Goal: Communication & Community: Answer question/provide support

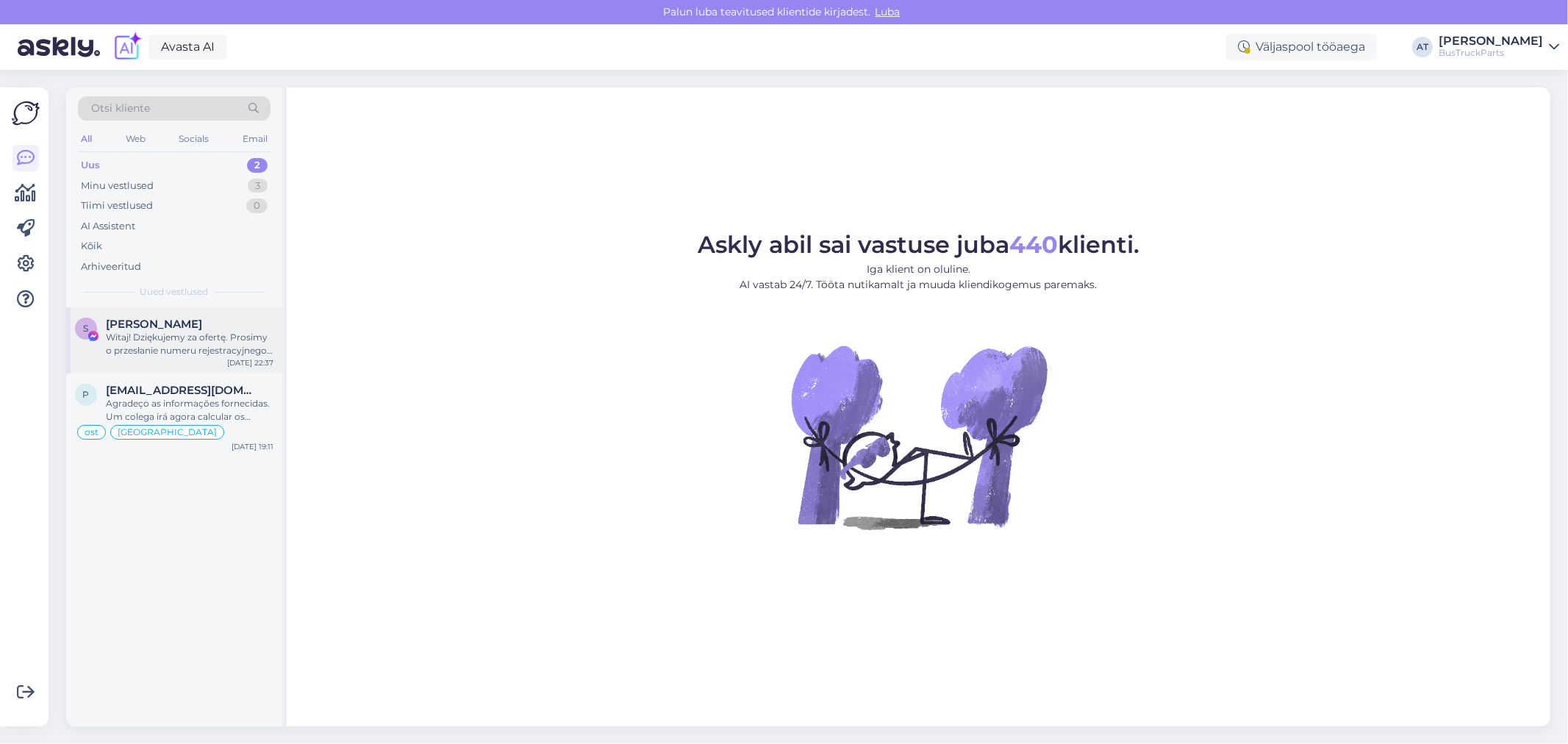
click at [210, 349] on div "Witaj! Dziękujemy za ofertę. Prosimy o przesłanie numeru rejestracyjnego pojazd…" at bounding box center [190, 344] width 168 height 27
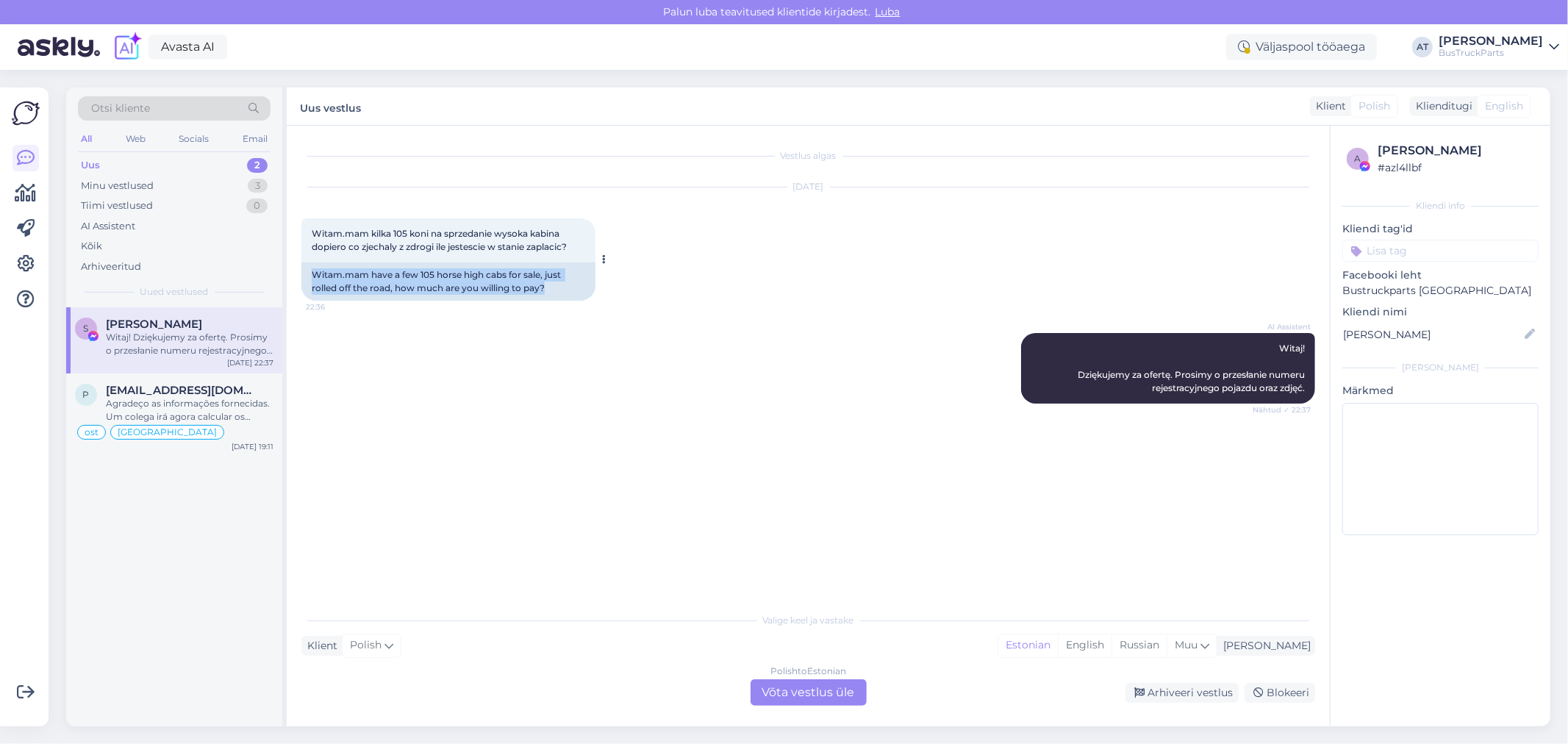
drag, startPoint x: 564, startPoint y: 287, endPoint x: 305, endPoint y: 278, distance: 259.2
click at [305, 278] on div "Witam.mam have a few 105 horse high cabs for sale, just rolled off the road, ho…" at bounding box center [448, 281] width 294 height 38
copy div "Witam.mam have a few 105 horse high cabs for sale, just rolled off the road, ho…"
click at [793, 686] on div "Polish to Estonian Võta vestlus üle" at bounding box center [808, 692] width 116 height 27
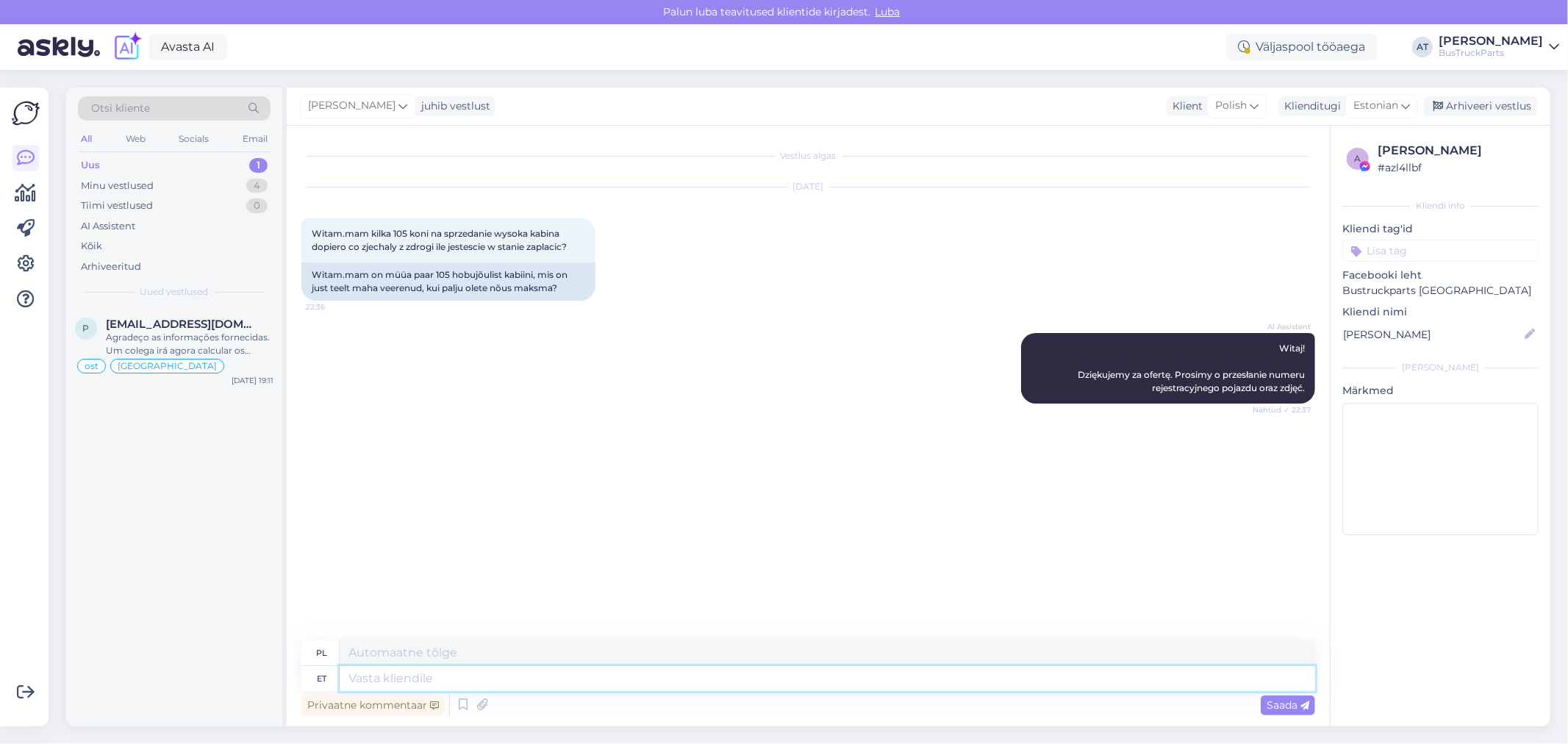
click at [766, 674] on textarea at bounding box center [827, 679] width 975 height 25
type textarea "Tere!"
type textarea "Cześć!"
type textarea "Tere! Palun, v"
type textarea "Cześć! Proszę,"
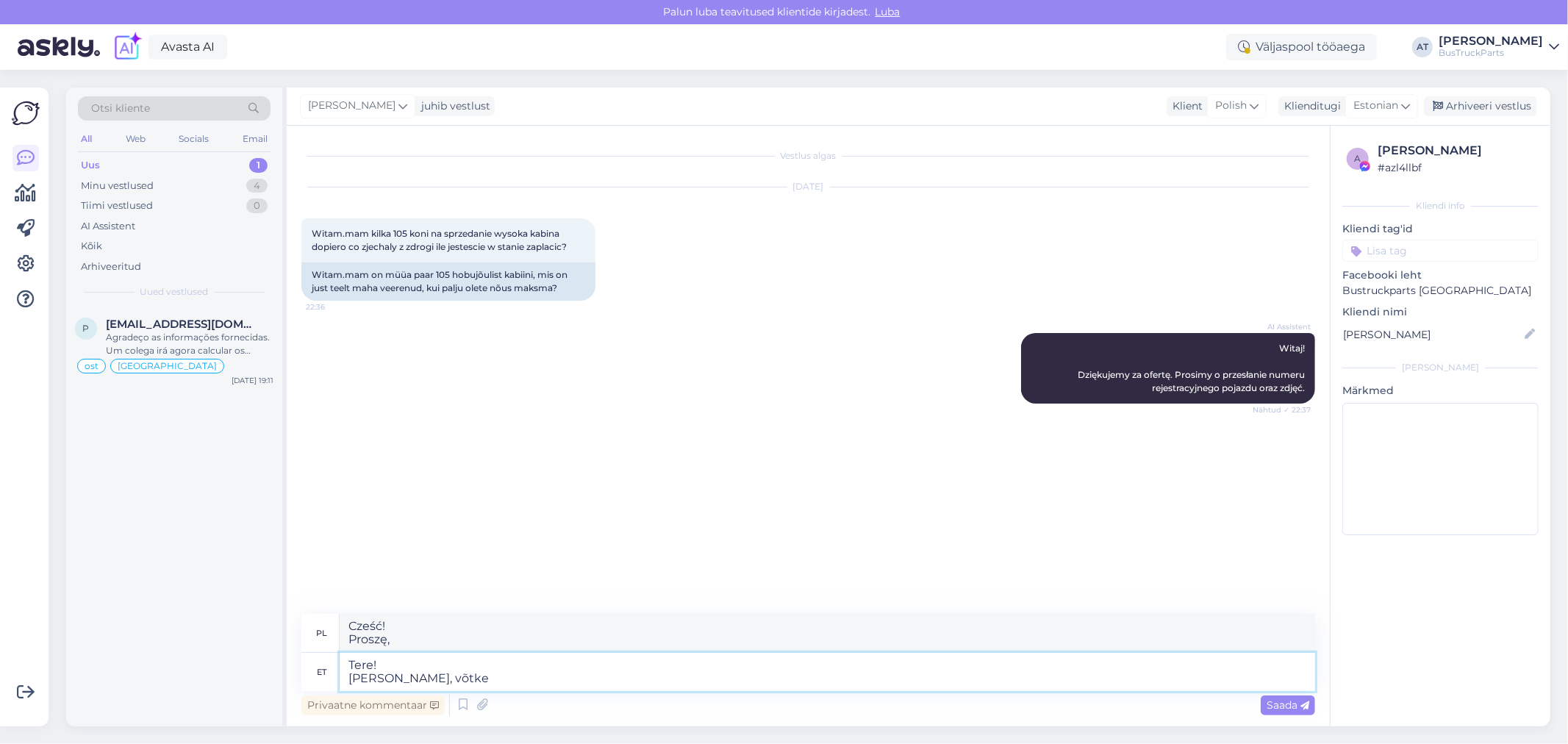
type textarea "Tere! [PERSON_NAME], võtke"
type textarea "Cześć! Proszę wziąć"
type textarea "Tere! Palun, võtke ühendus"
type textarea "Cześć! Proszę o kontakt."
type textarea "Tere! Palun, võtke ühendust"
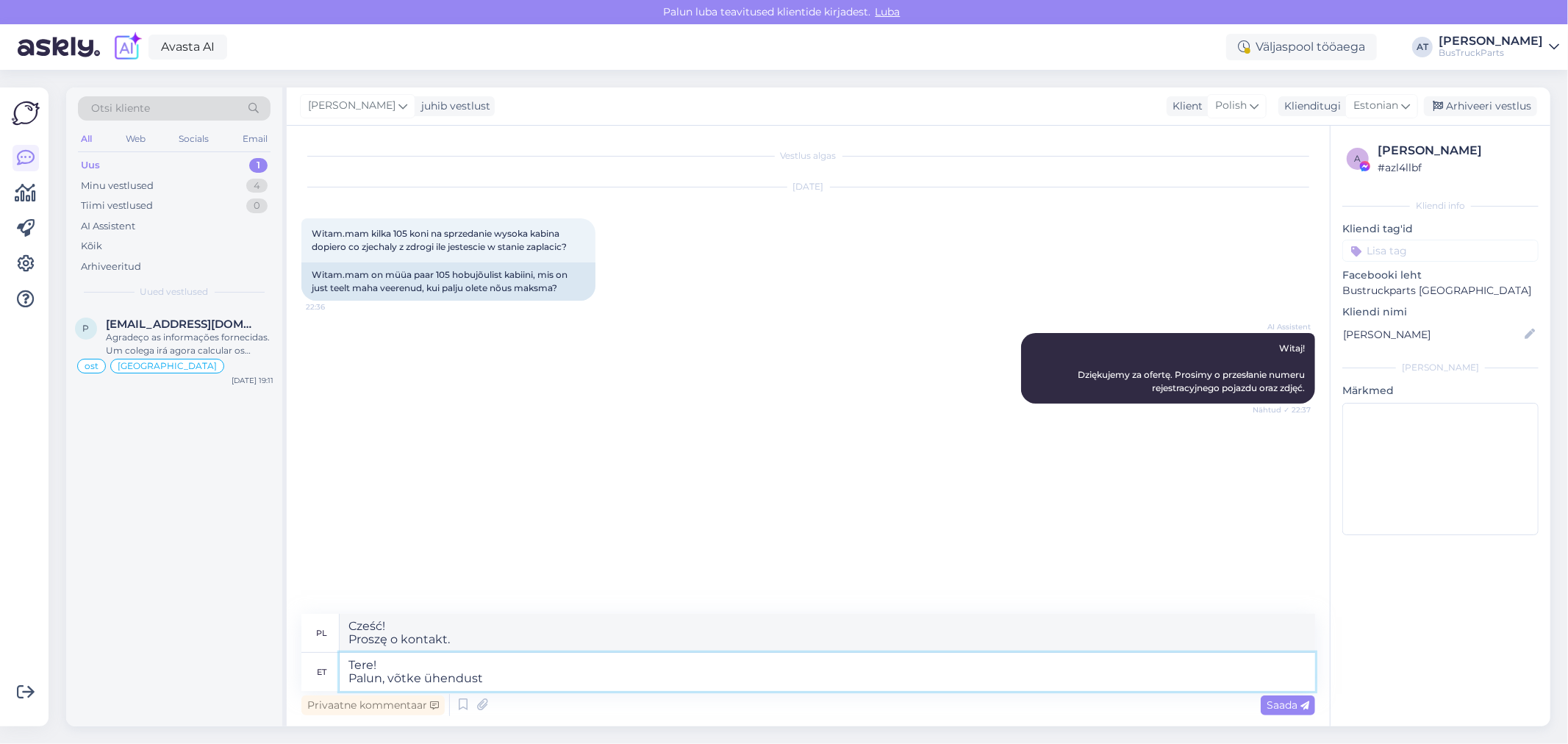
type textarea "Cześć! Proszę o kontakt"
type textarea "Tere! Palun, võtke ühendust meie"
type textarea "Witaj! Skontaktuj się z nami"
type textarea "Tere! Palun, võtke ühendust meie ostuosakonnaga."
type textarea "Witaj! Prosimy o kontakt z naszym działem zakupów."
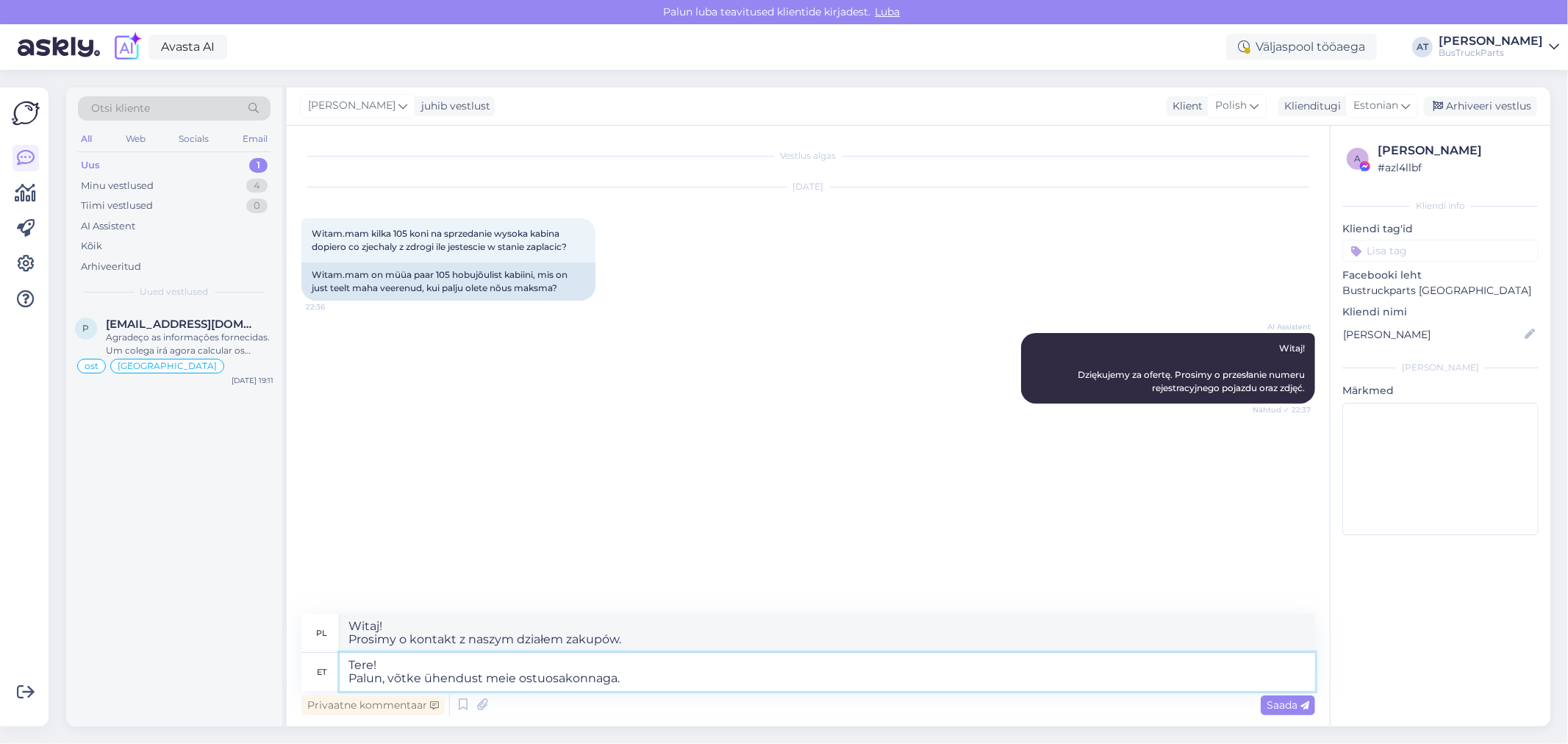
click at [614, 677] on textarea "Tere! Palun, võtke ühendust meie ostuosakonnaga." at bounding box center [827, 672] width 975 height 38
type textarea "Tere! Palun, võtke ühendust meie ostuosakonnaga - v."
type textarea "Witaj! Prosimy o kontakt z naszym działem zakupów - v."
paste textarea "[URL][DOMAIN_NAME]"
type textarea "Tere! [PERSON_NAME], võtke ühendust meie ostuosakonnaga - [URL][DOMAIN_NAME]."
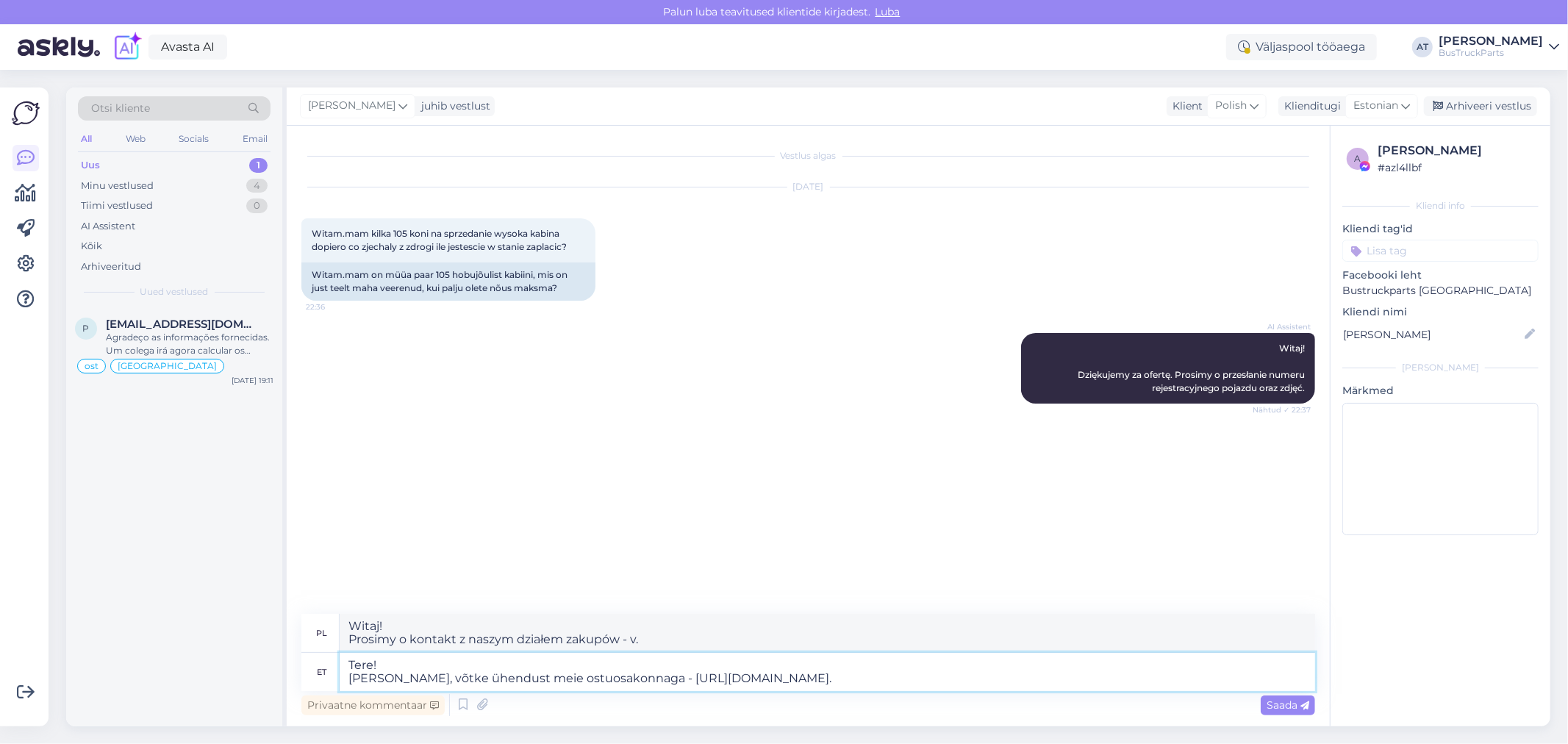
type textarea "Witaj! Skontaktuj się z naszym działem zakupów - [URL][DOMAIN_NAME]."
type textarea "Tere! [PERSON_NAME], võtke ühendust meie ostuosakonnaga - [URL][DOMAIN_NAME]."
click at [1300, 695] on div "Saada" at bounding box center [1287, 705] width 54 height 20
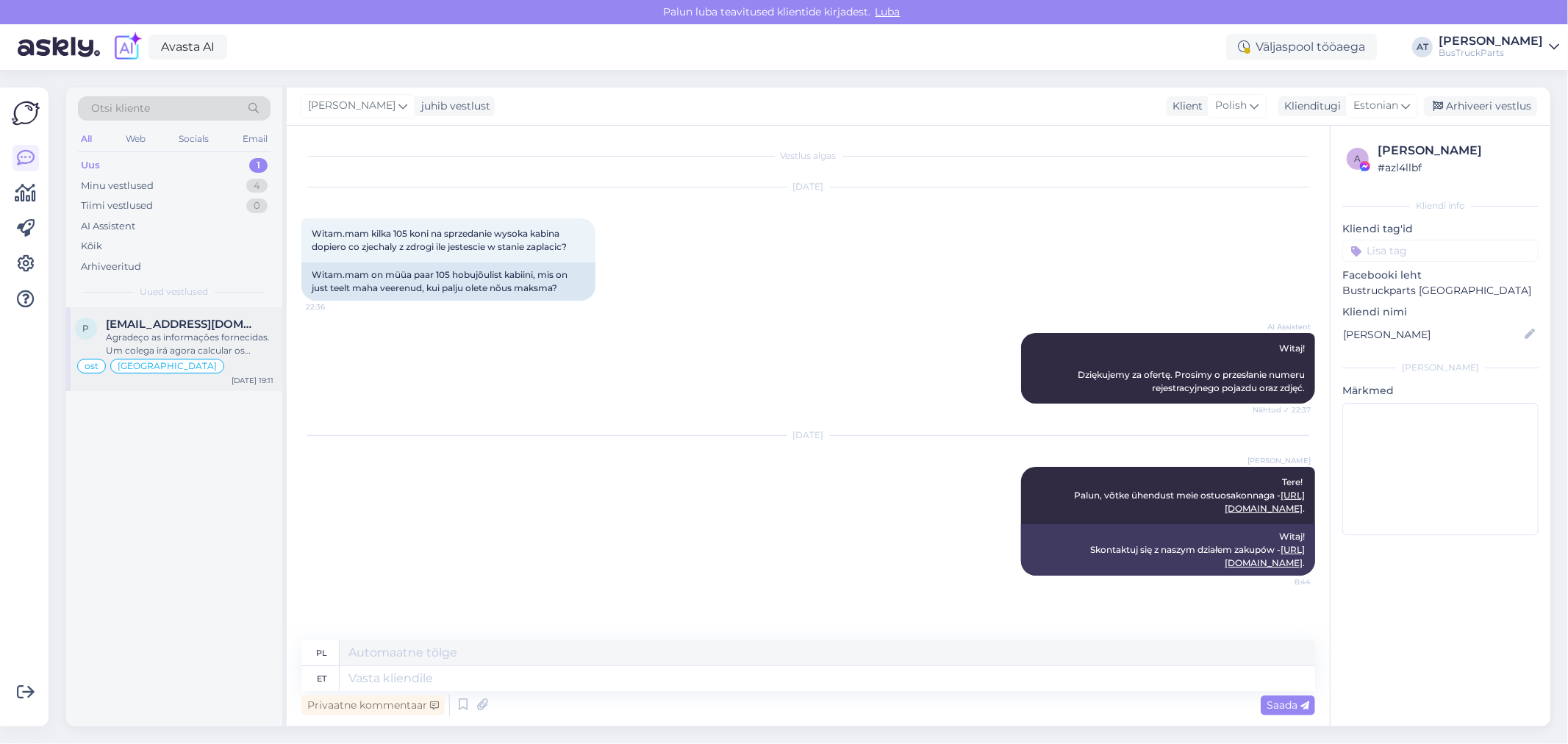
click at [208, 316] on div "p [EMAIL_ADDRESS][DOMAIN_NAME] Agradeço as informações fornecidas. Um colega ir…" at bounding box center [173, 349] width 216 height 84
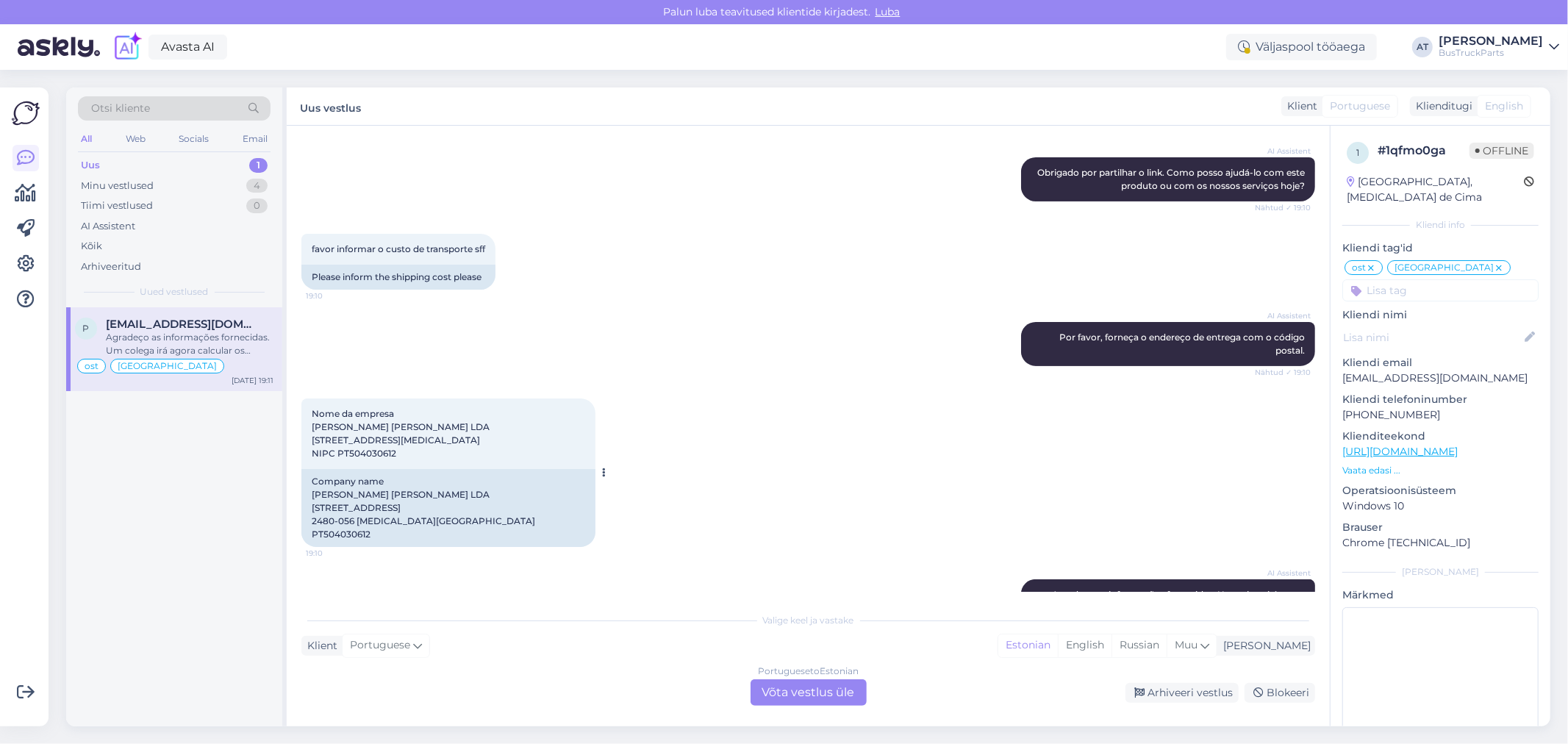
scroll to position [9723, 0]
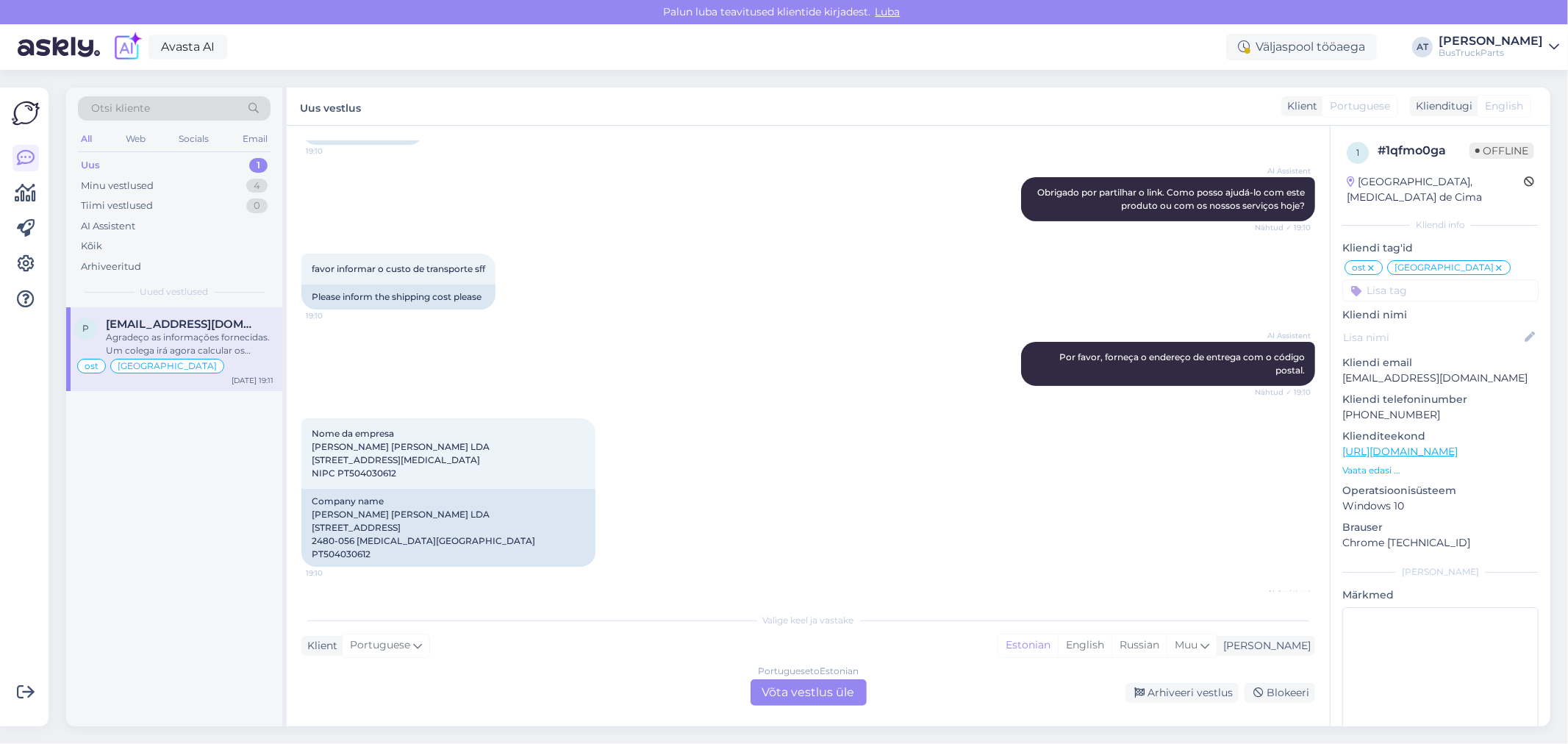
click at [414, 137] on link "[URL][DOMAIN_NAME]" at bounding box center [363, 132] width 102 height 11
drag, startPoint x: 1481, startPoint y: 363, endPoint x: 1340, endPoint y: 358, distance: 141.1
click at [1340, 358] on div "1 # 1qfmo0ga Offline [GEOGRAPHIC_DATA], [MEDICAL_DATA] de [GEOGRAPHIC_DATA] inf…" at bounding box center [1440, 443] width 220 height 636
copy p "[EMAIL_ADDRESS][DOMAIN_NAME]"
click at [851, 685] on div "Portuguese to Estonian Võta vestlus üle" at bounding box center [808, 692] width 116 height 27
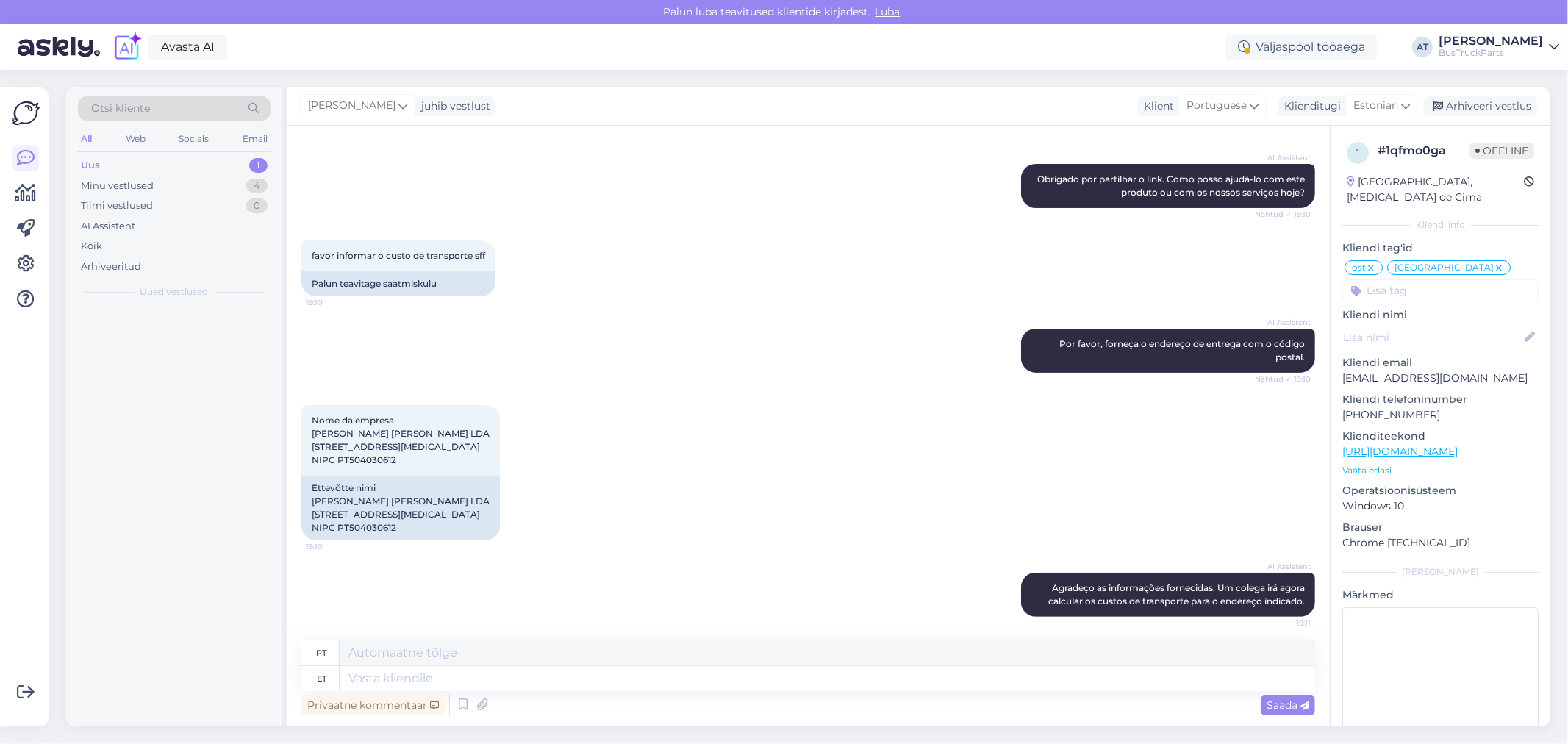
scroll to position [9750, 0]
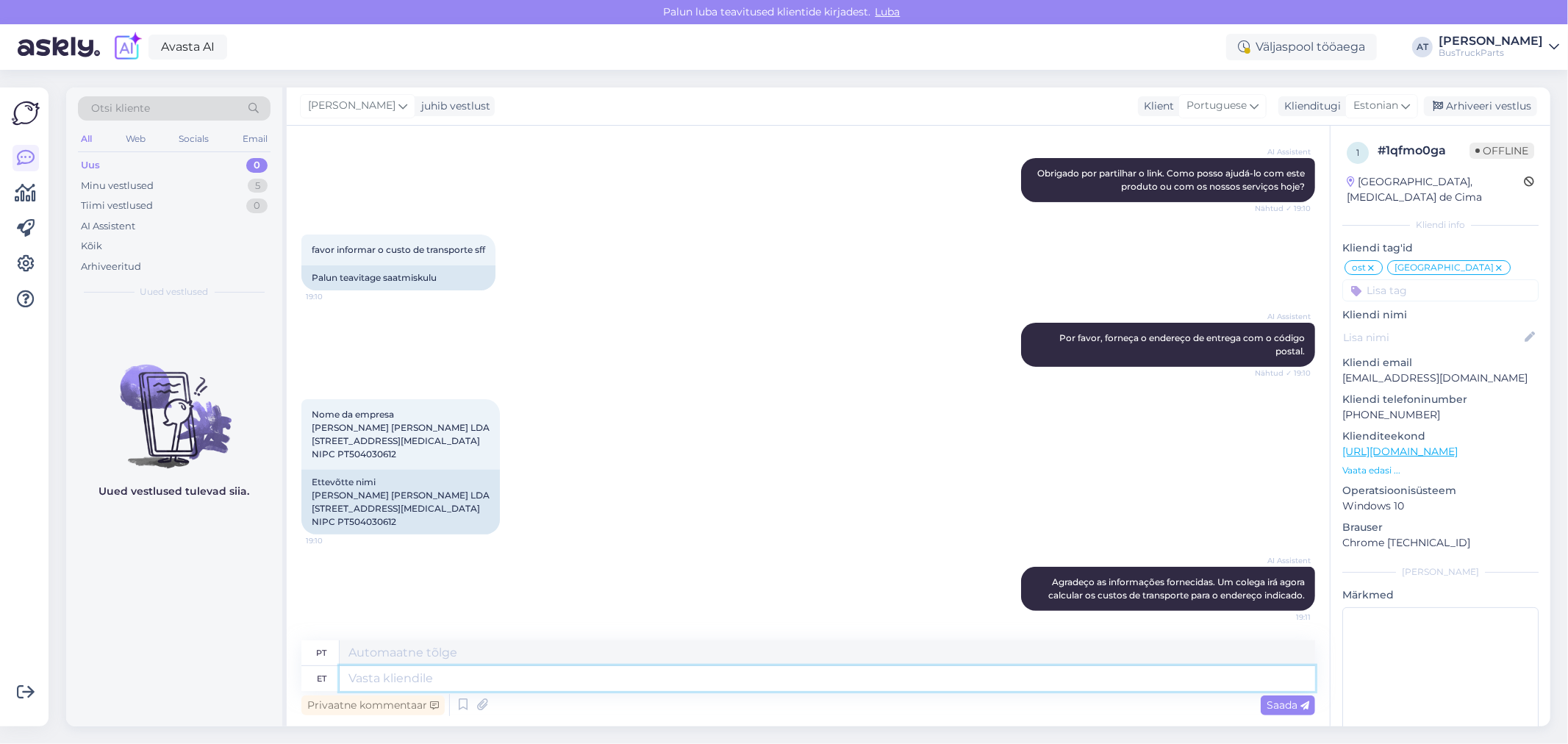
click at [848, 678] on textarea at bounding box center [827, 679] width 975 height 25
type textarea "Please,"
type textarea "Por favor,"
type textarea "Please, see ou"
type textarea "Por favor, isso"
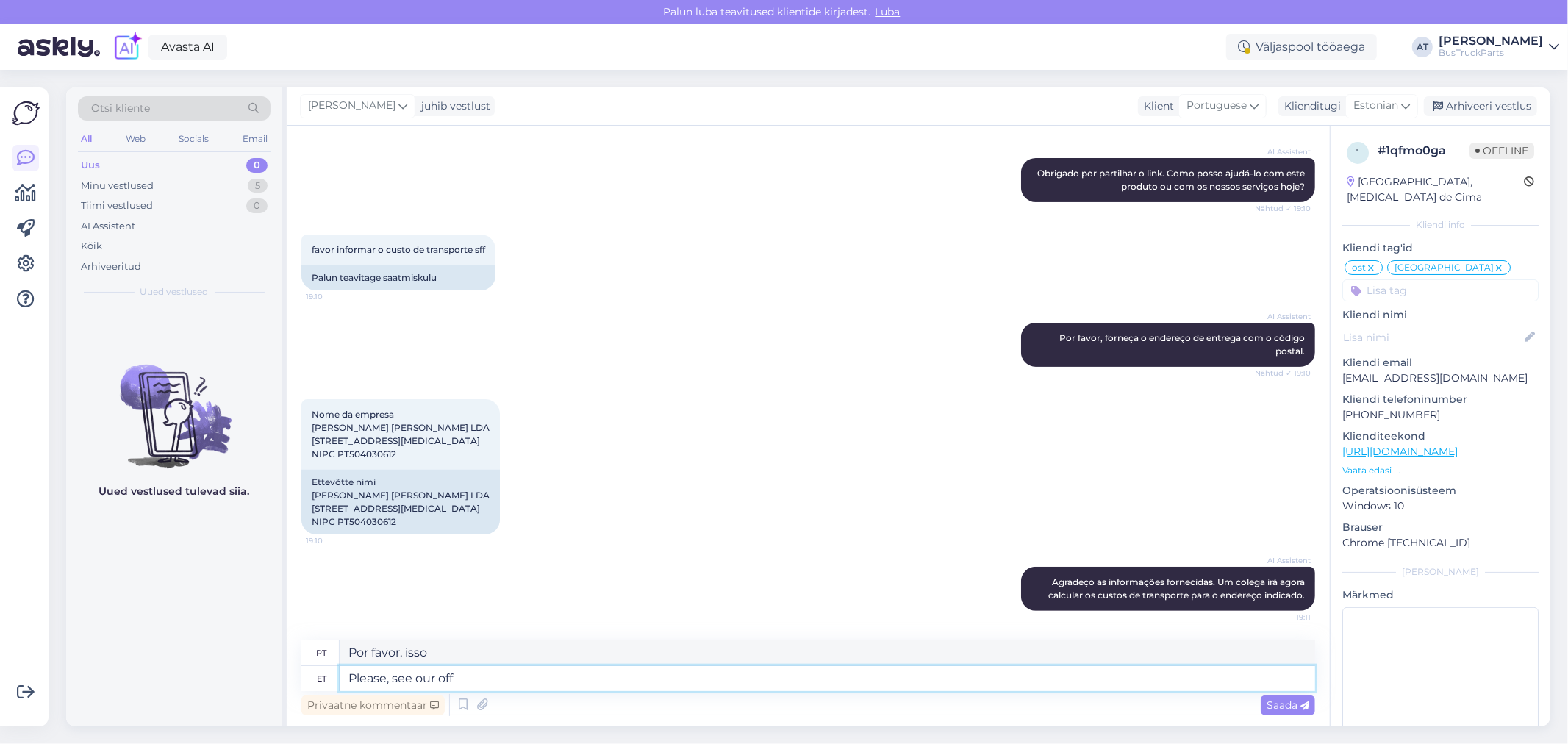
type textarea "Please, see our offe"
type textarea "Por favor, veja nosso"
type textarea "Please, see our offer b"
type textarea "Por favor, veja nossa oferta"
type textarea "Please, see our offer below"
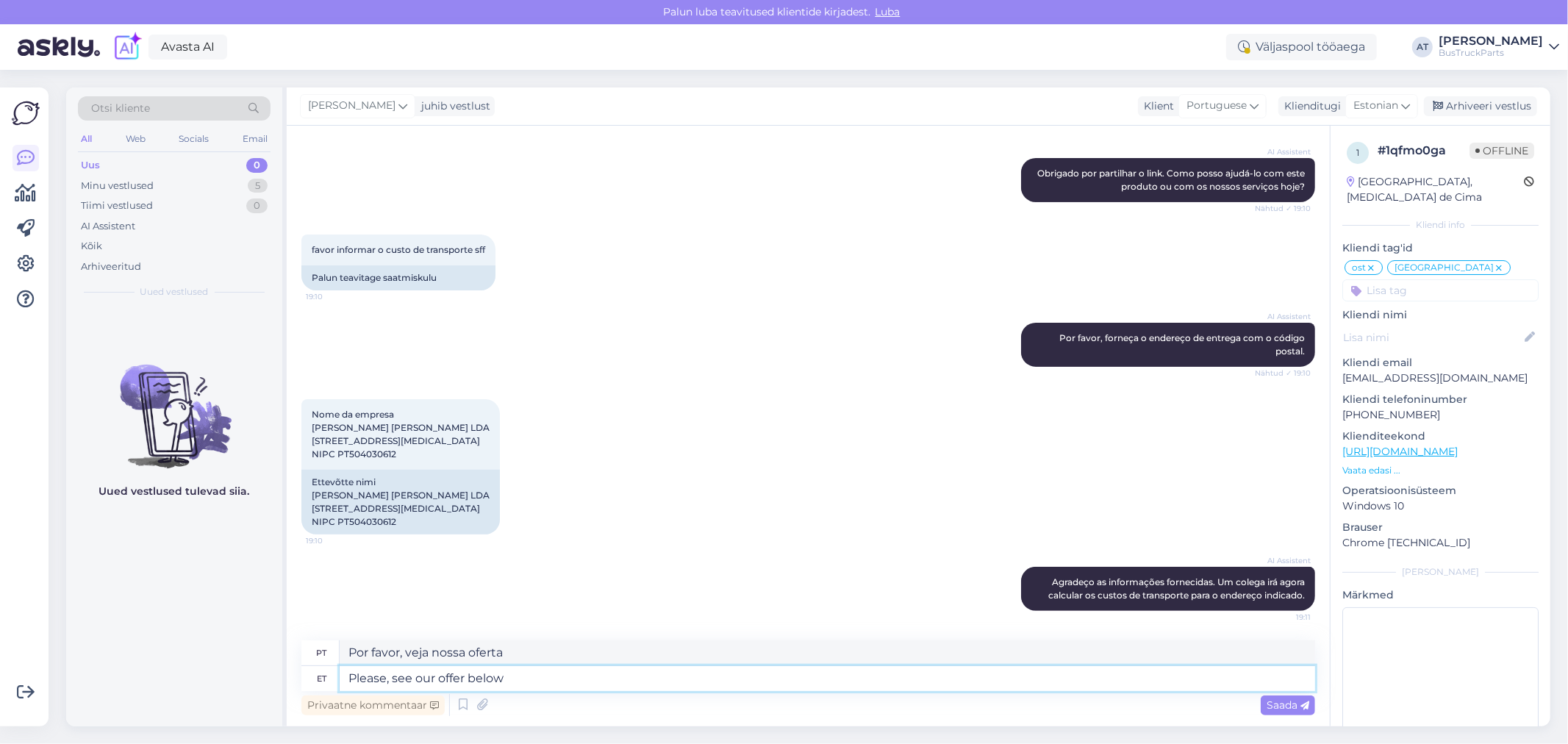
type textarea "Por favor, veja nossa oferta abaixo"
type textarea "Please, see our offer below"
click at [1295, 703] on span "Saada" at bounding box center [1288, 705] width 42 height 13
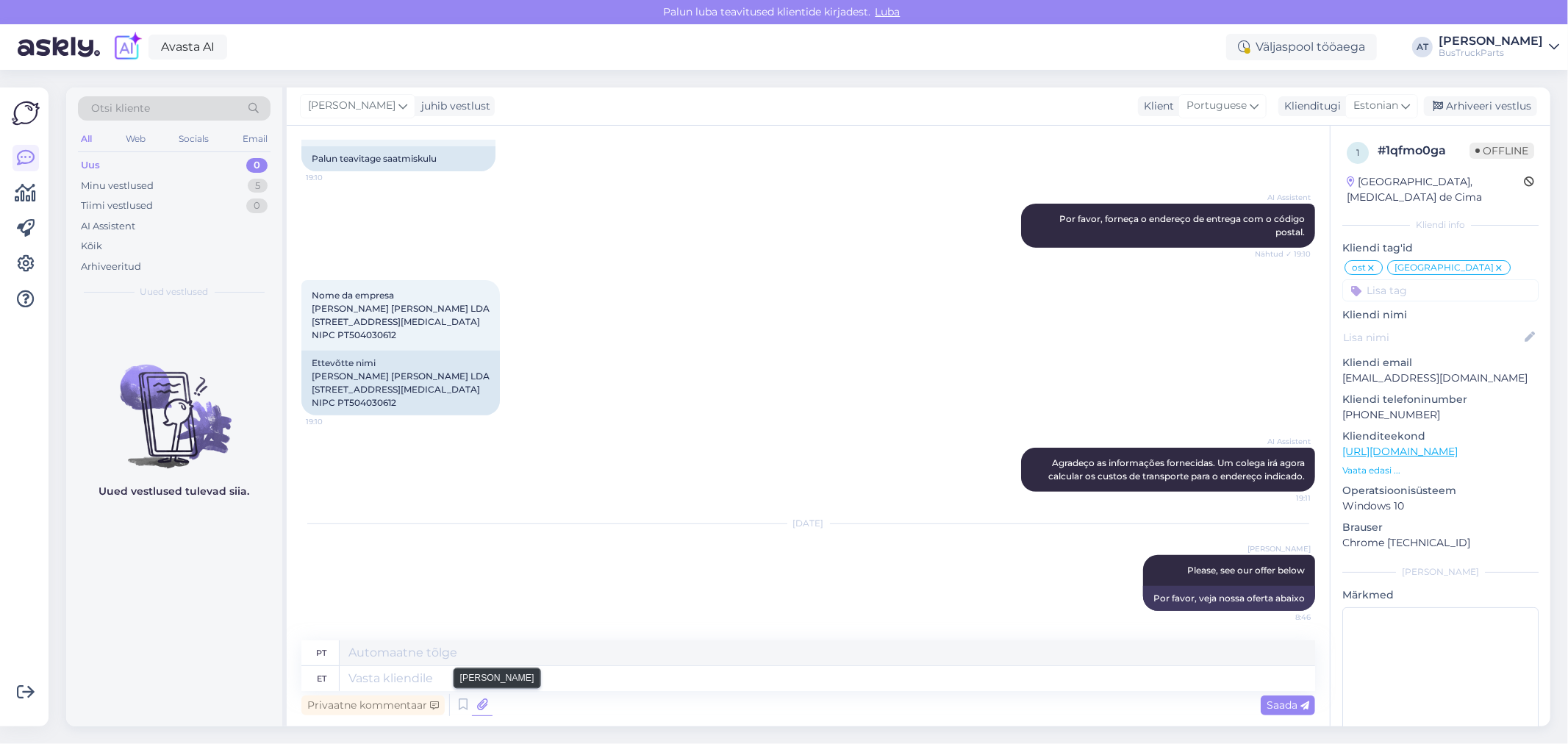
click at [485, 696] on icon at bounding box center [482, 705] width 20 height 22
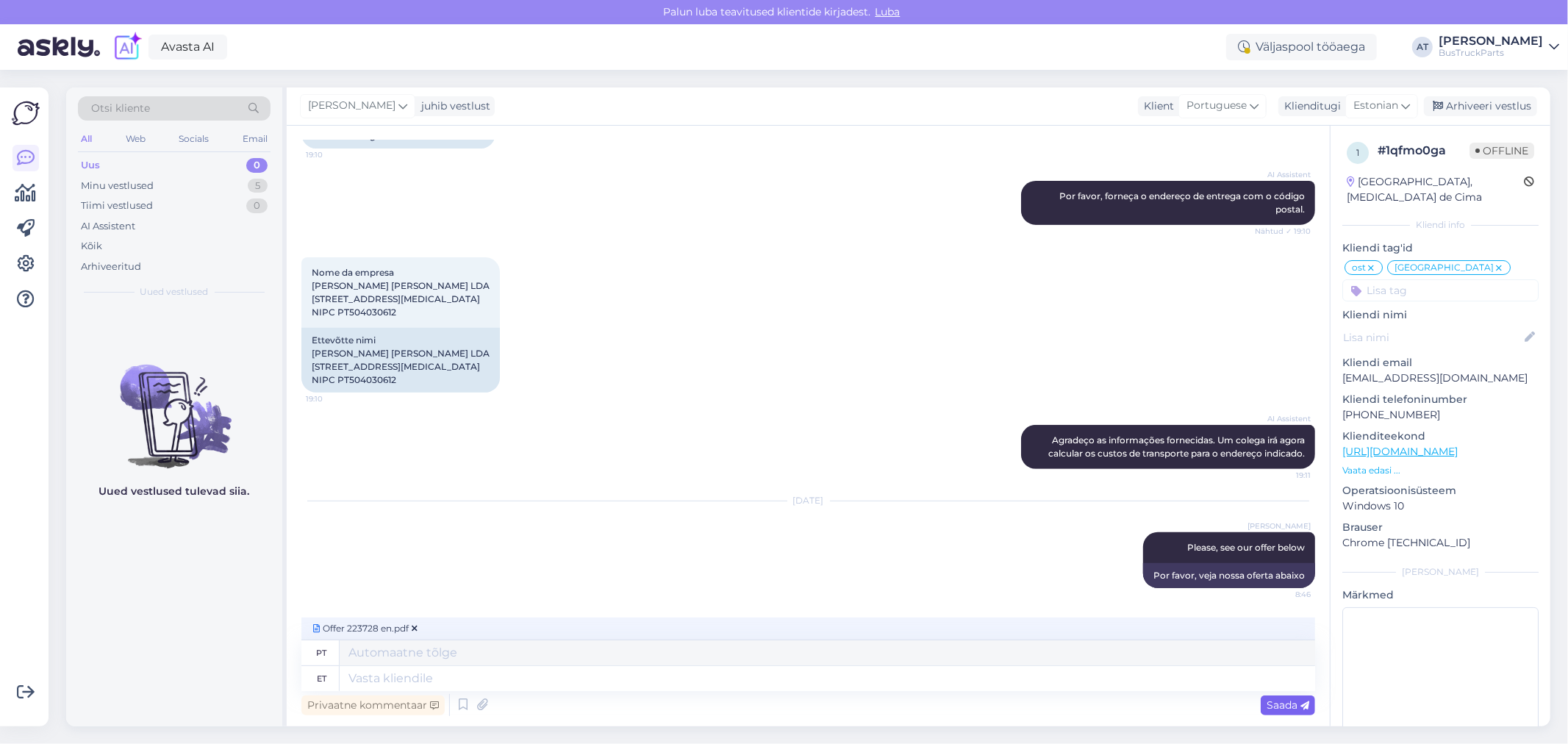
click at [1272, 704] on span "Saada" at bounding box center [1288, 705] width 42 height 13
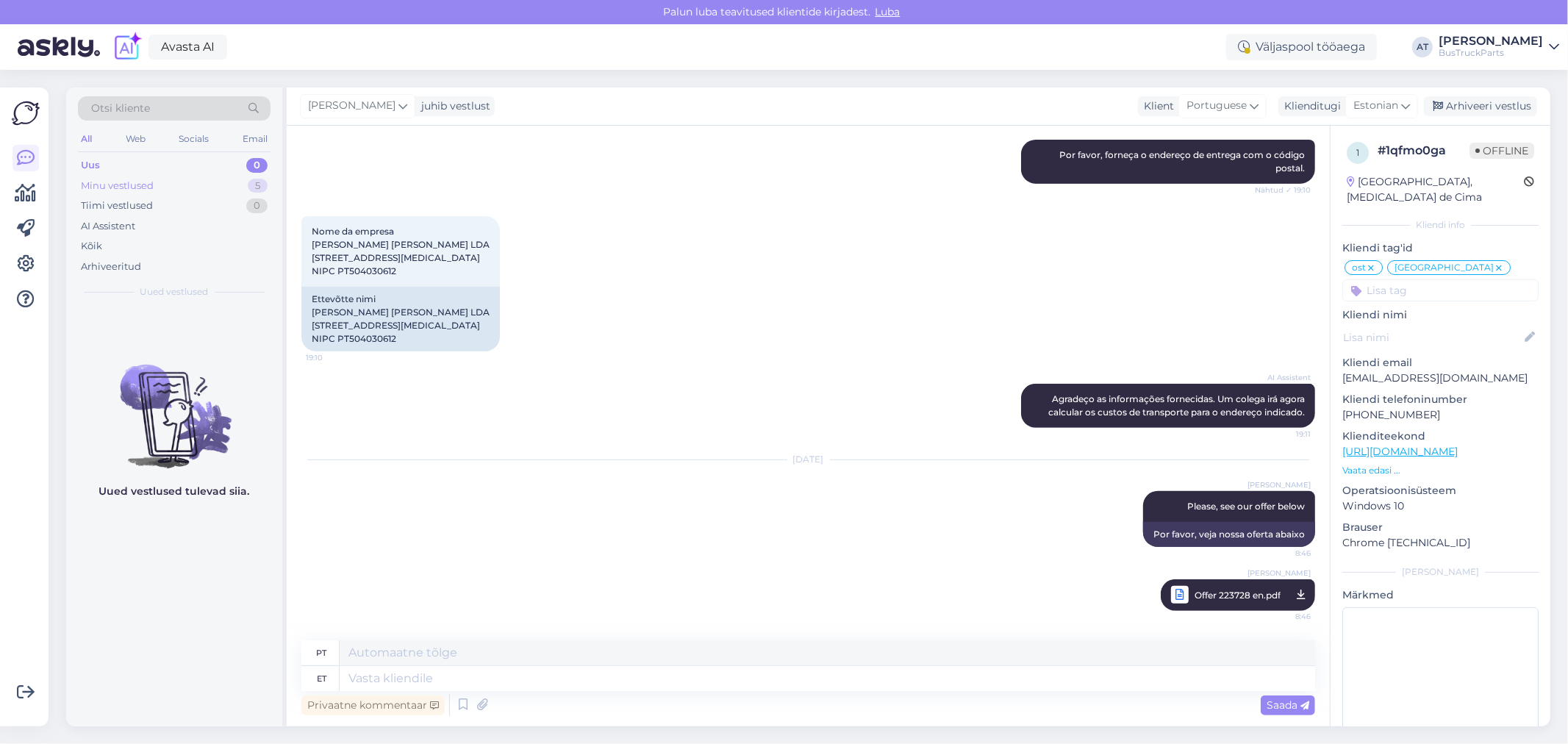
click at [173, 180] on div "Minu vestlused 5" at bounding box center [173, 186] width 192 height 20
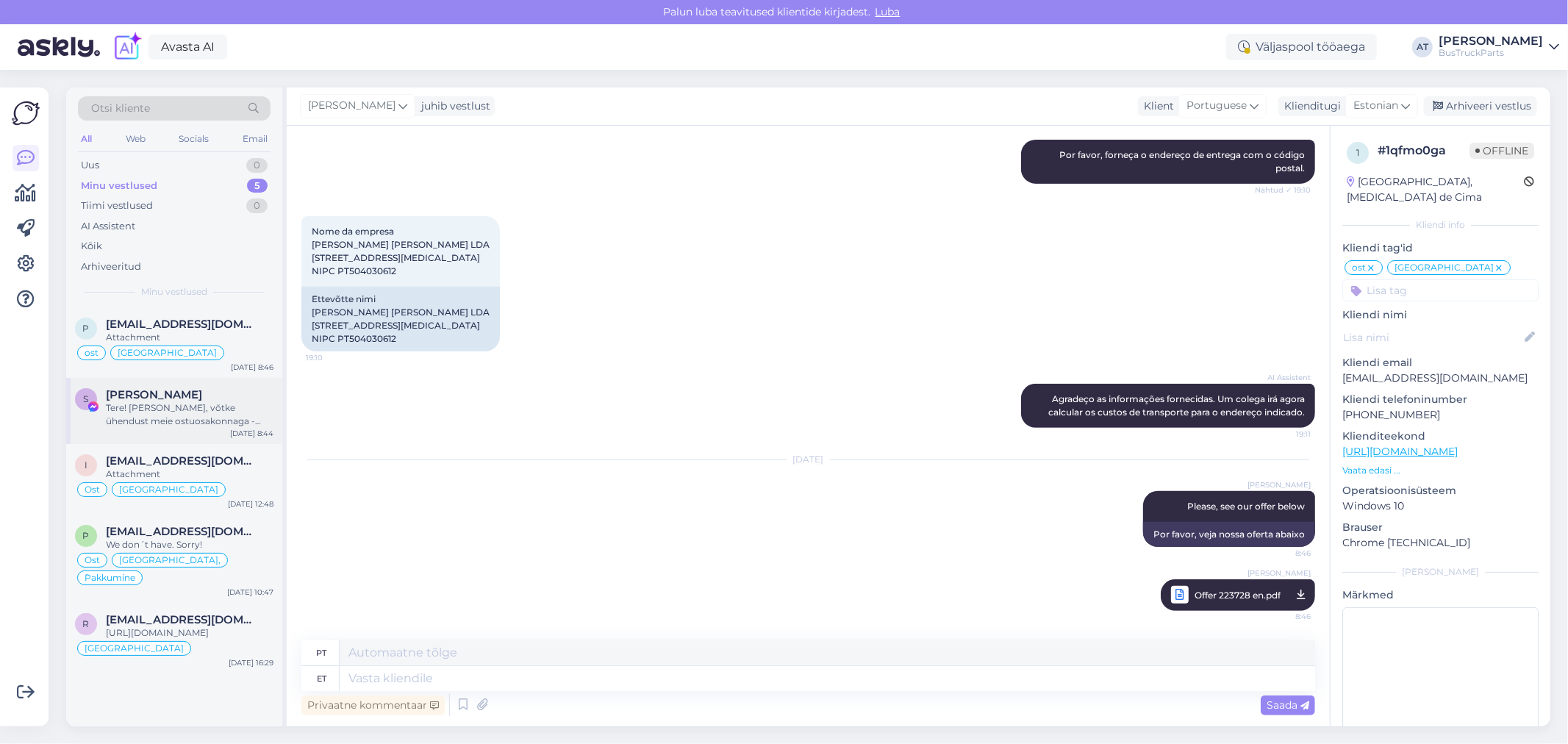
click at [180, 404] on div "Tere! [PERSON_NAME], võtke ühendust meie ostuosakonnaga - [URL][DOMAIN_NAME]." at bounding box center [190, 414] width 168 height 27
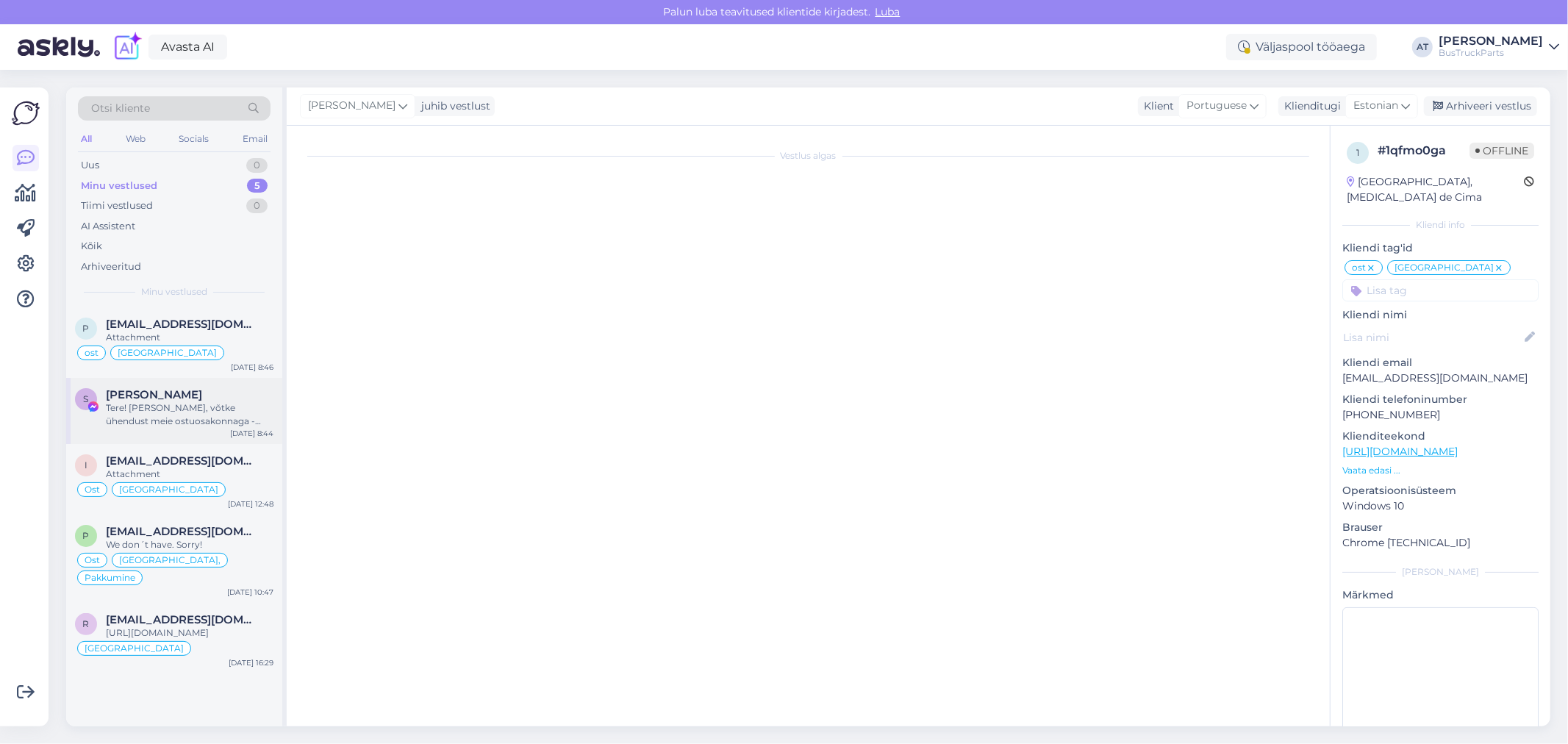
scroll to position [0, 0]
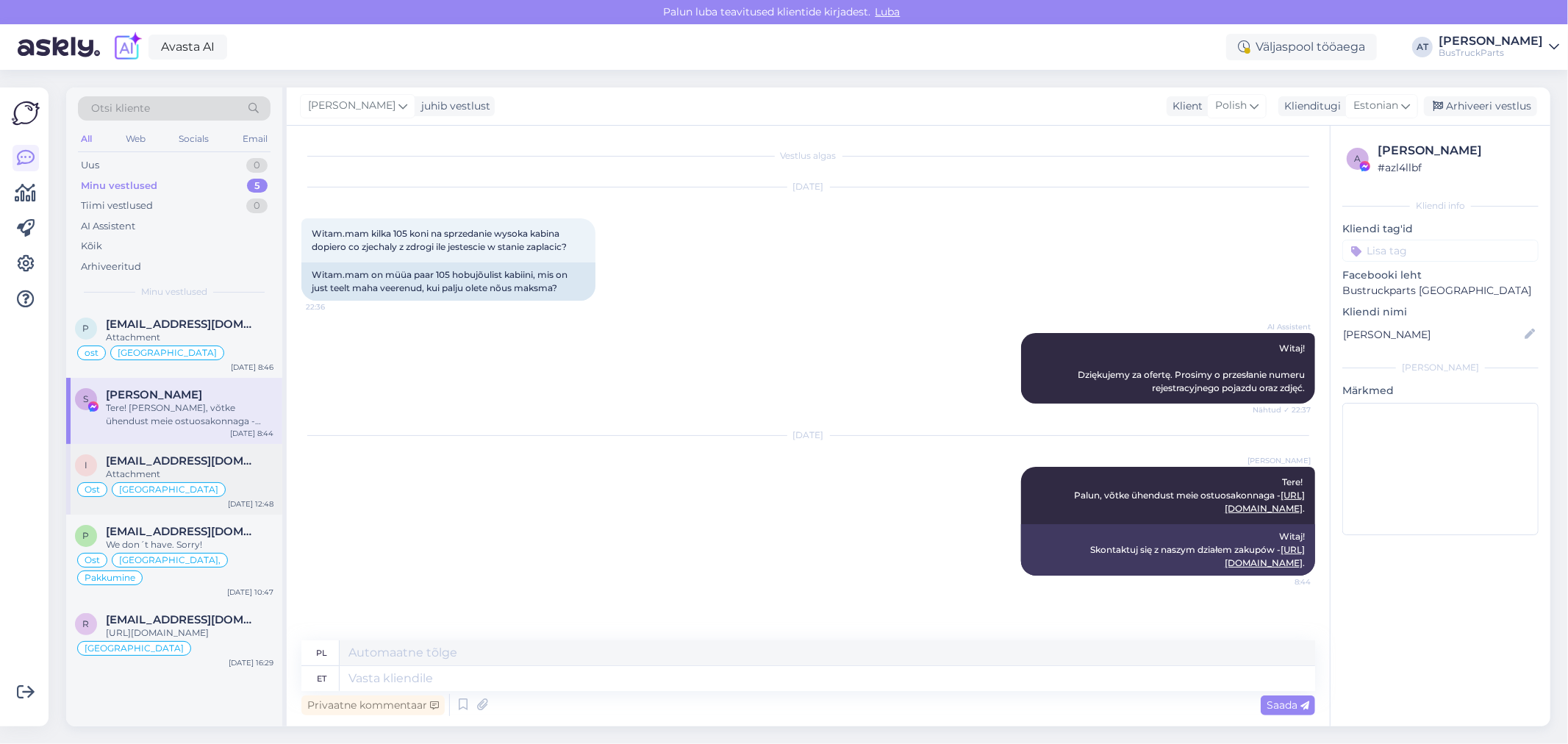
click at [225, 469] on div "Attachment" at bounding box center [190, 474] width 168 height 13
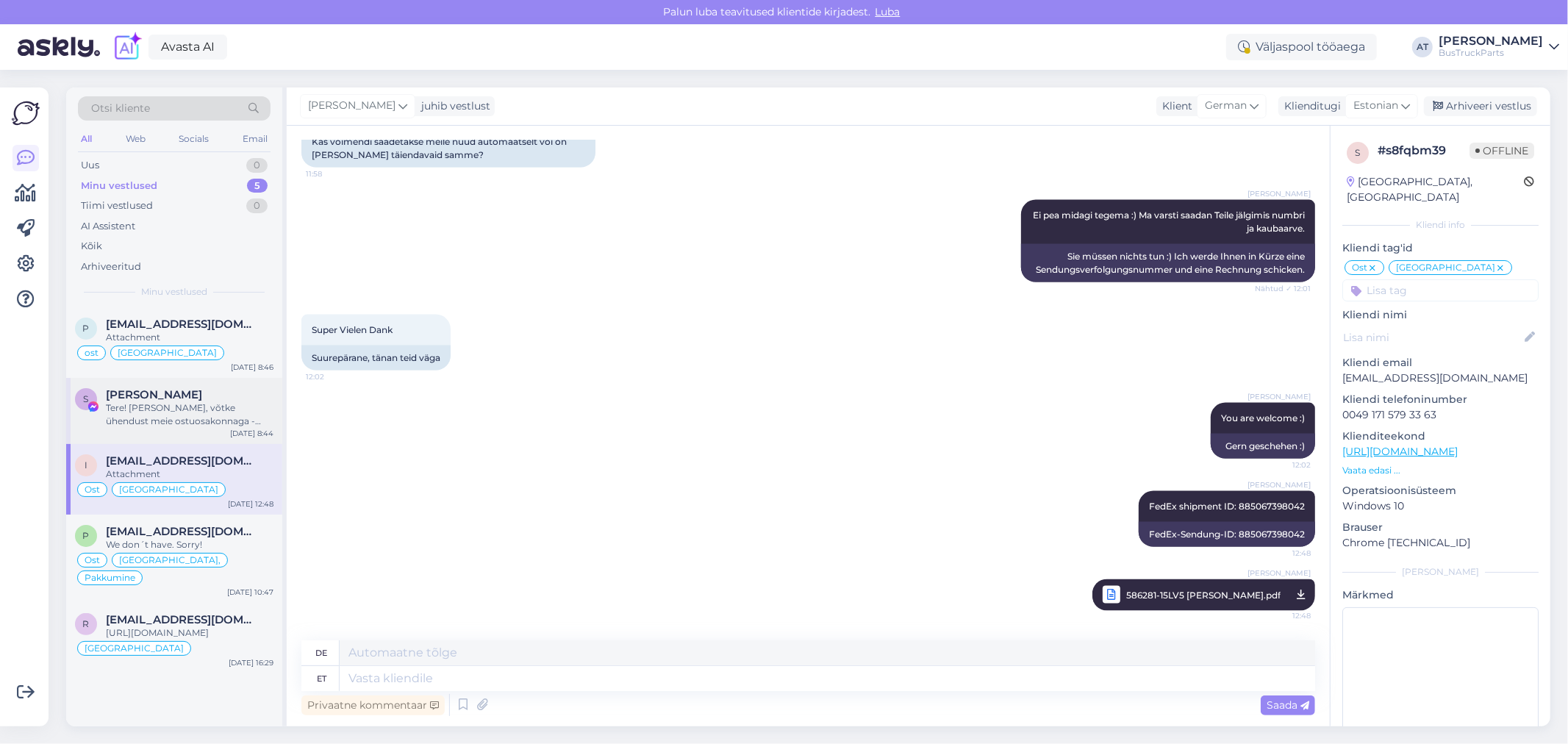
drag, startPoint x: 224, startPoint y: 419, endPoint x: 232, endPoint y: 422, distance: 8.5
click at [224, 419] on div "Tere! [PERSON_NAME], võtke ühendust meie ostuosakonnaga - [URL][DOMAIN_NAME]." at bounding box center [190, 414] width 168 height 27
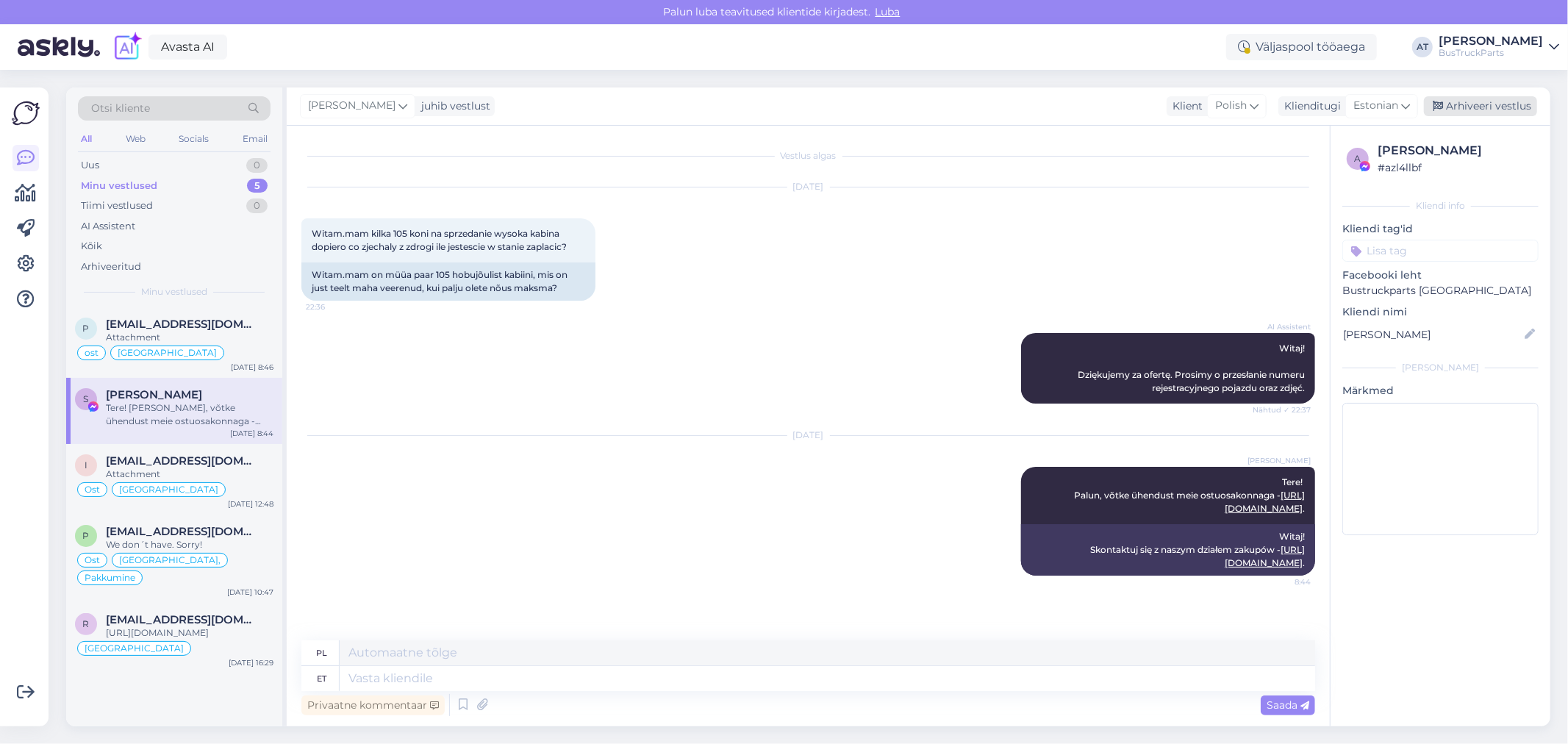
click at [1457, 99] on div "Arhiveeri vestlus" at bounding box center [1480, 106] width 113 height 20
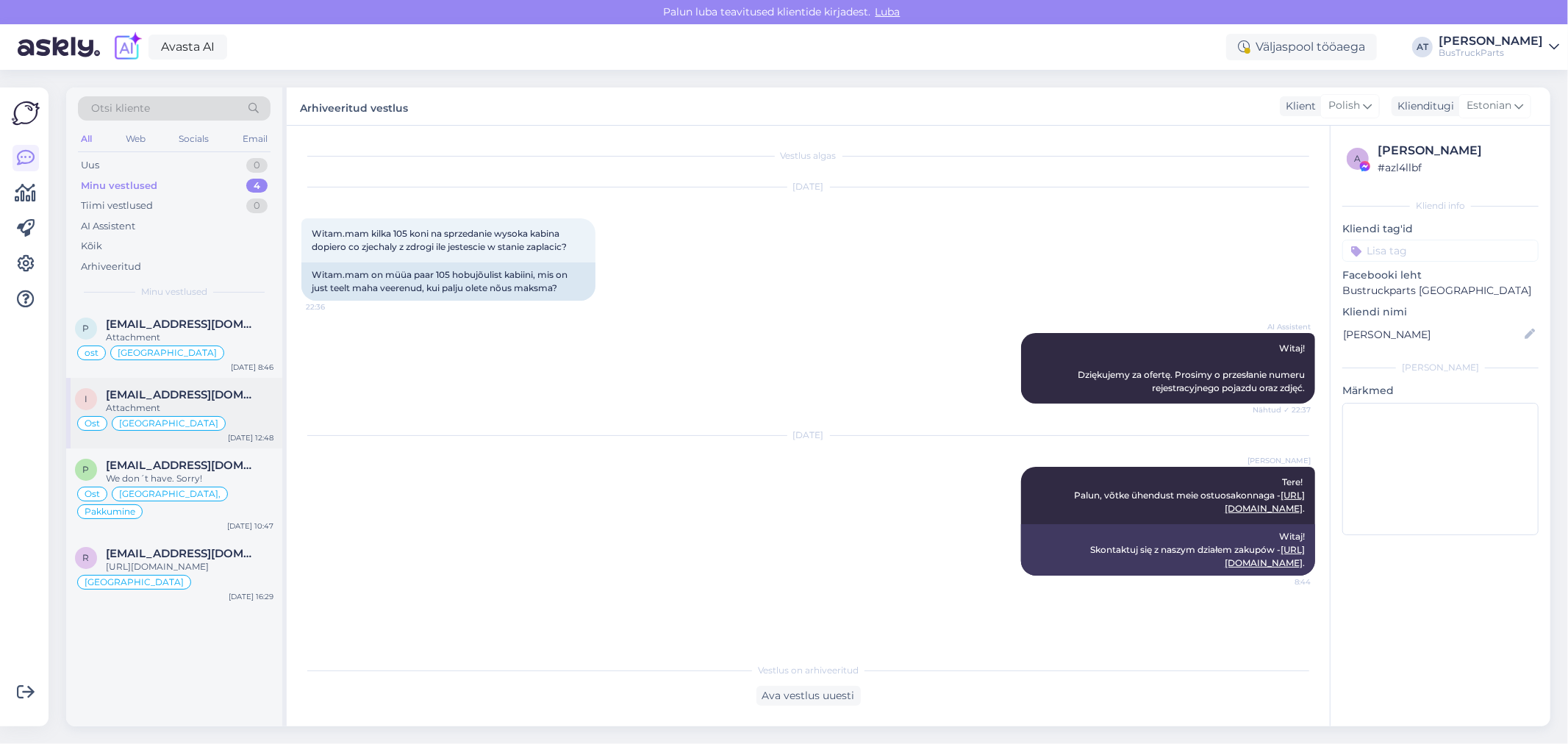
click at [199, 400] on span "[EMAIL_ADDRESS][DOMAIN_NAME]" at bounding box center [182, 395] width 153 height 13
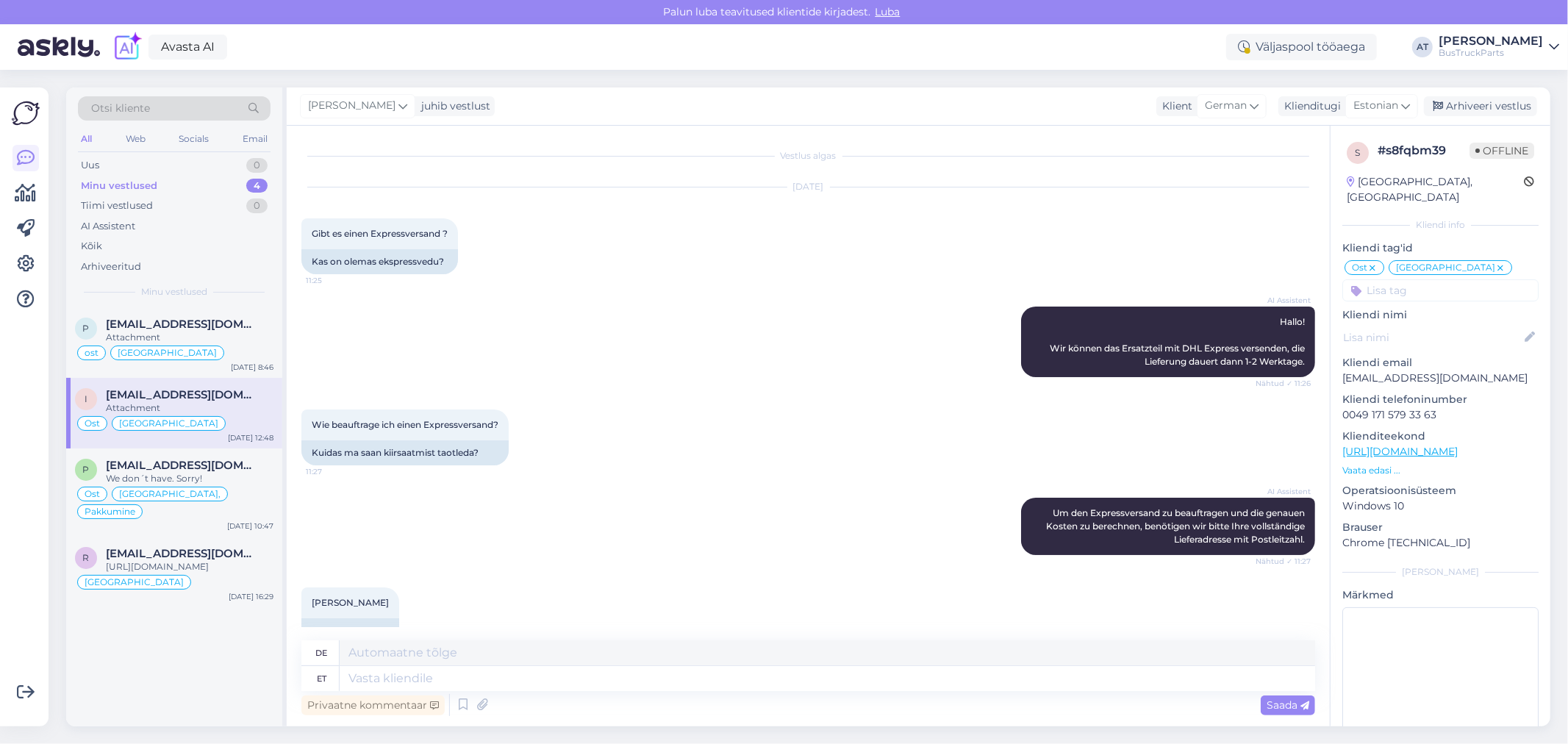
scroll to position [1922, 0]
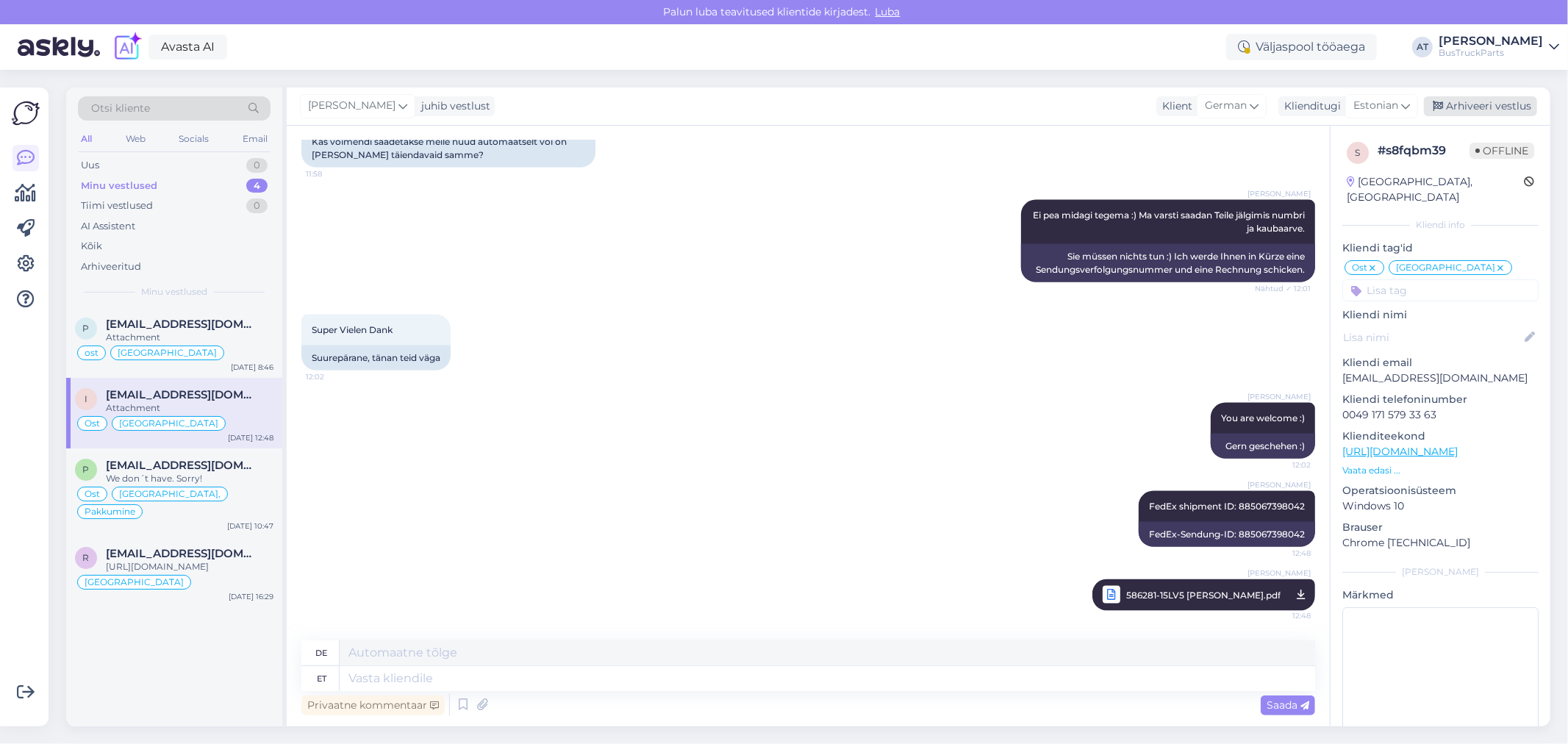
click at [1472, 100] on div "Arhiveeri vestlus" at bounding box center [1480, 106] width 113 height 20
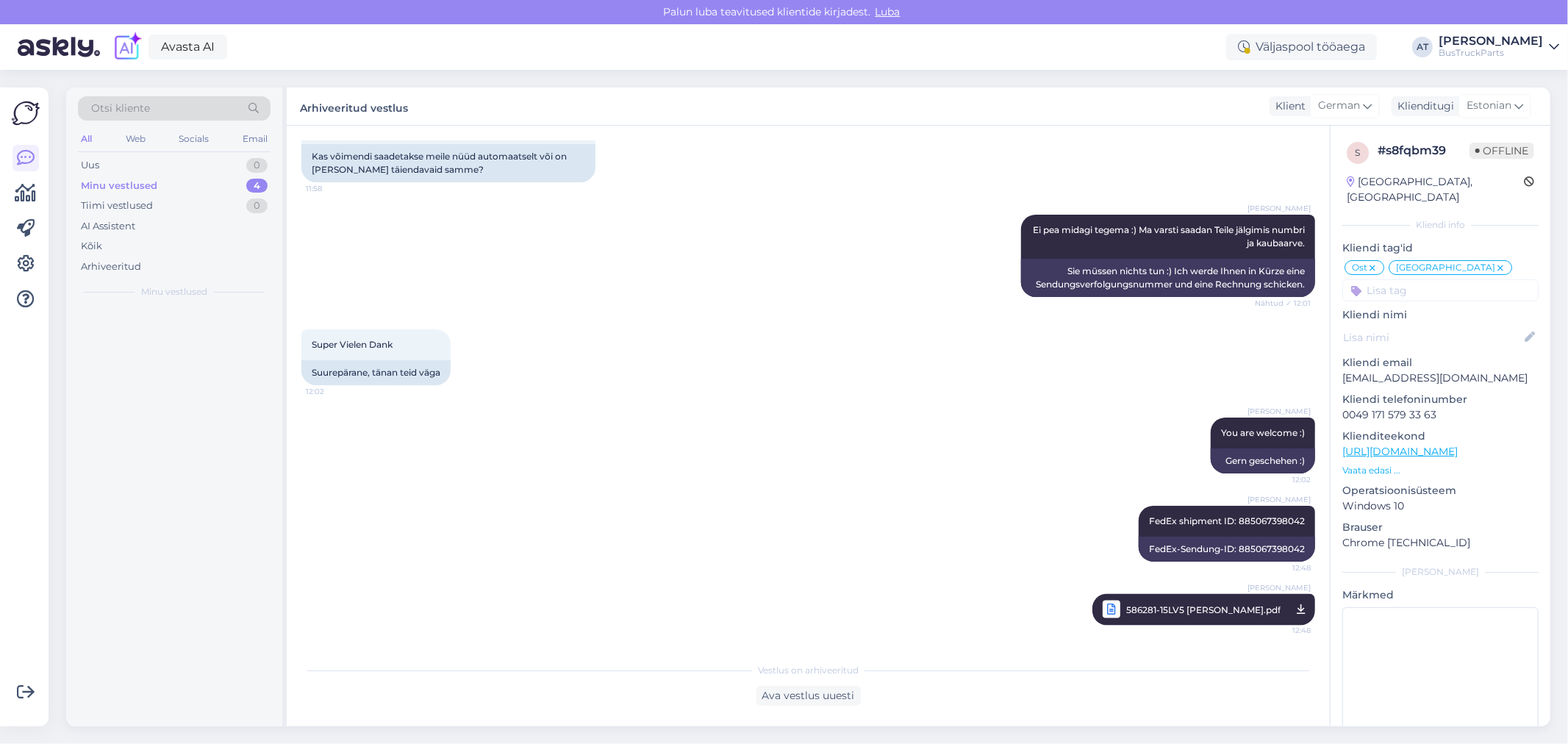
scroll to position [1908, 0]
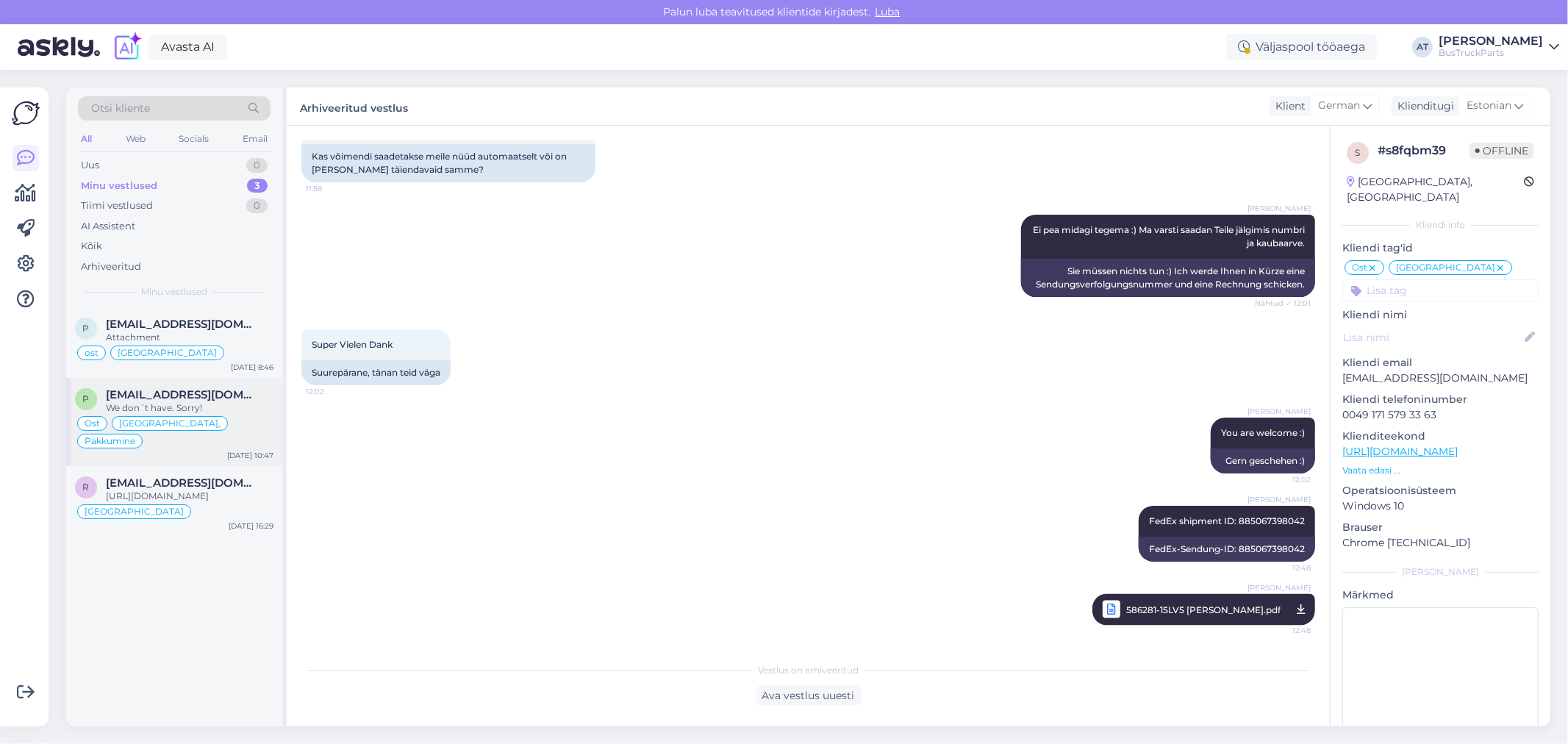
click at [208, 381] on div "p [EMAIL_ADDRESS][DOMAIN_NAME] We don´t have. Sorry! [GEOGRAPHIC_DATA], [GEOGRA…" at bounding box center [173, 421] width 216 height 88
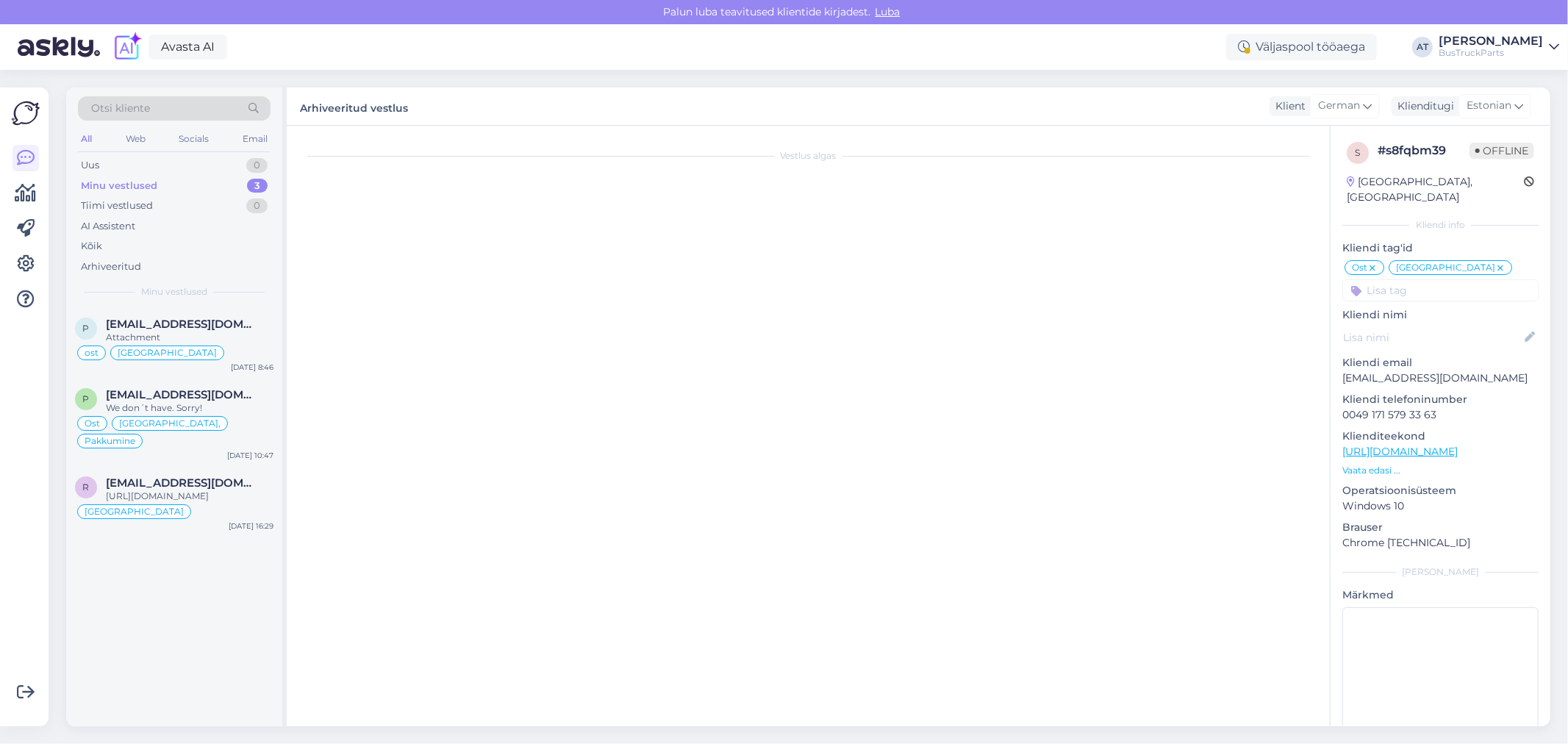
scroll to position [5699, 0]
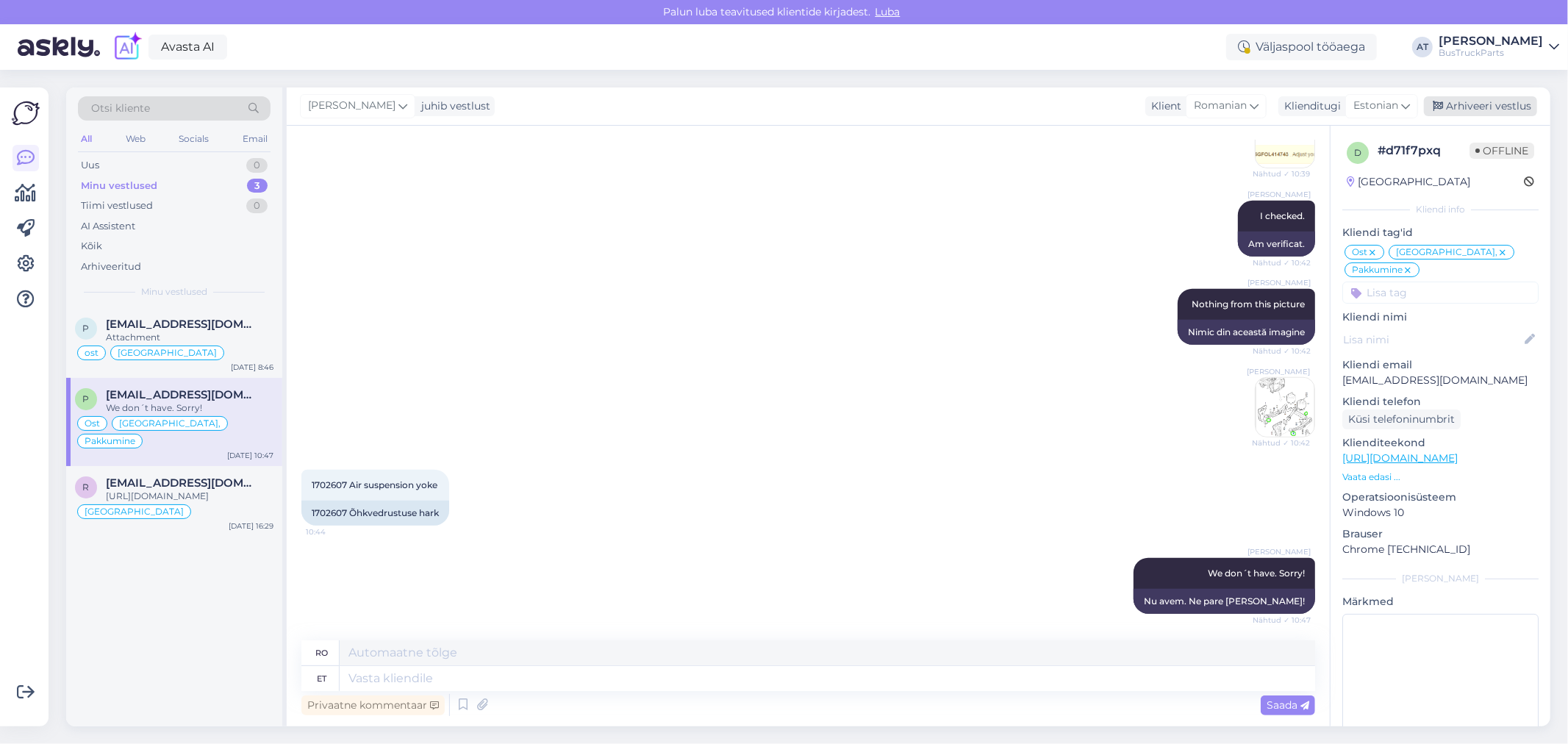
click at [1482, 113] on div "Arhiveeri vestlus" at bounding box center [1480, 106] width 113 height 20
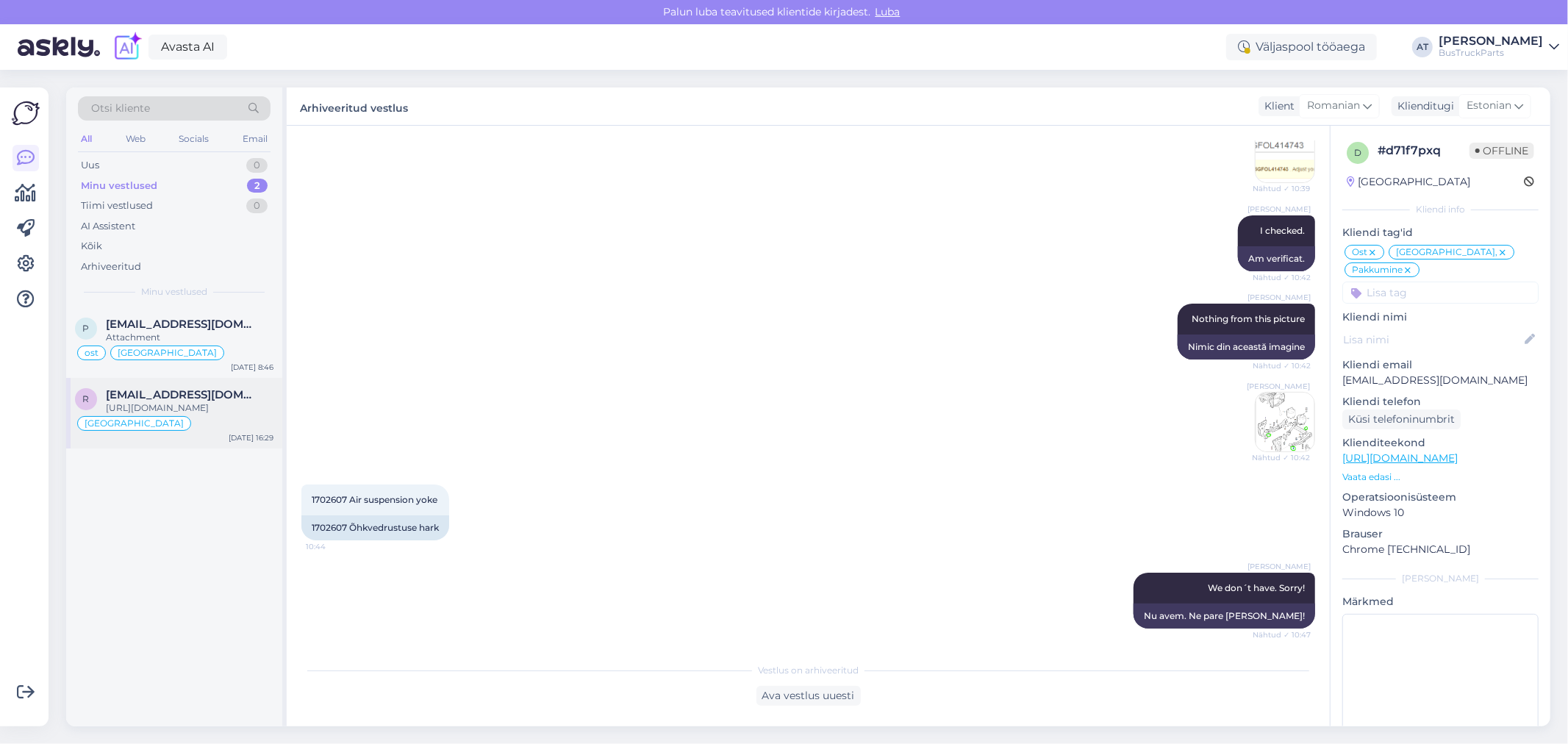
click at [136, 414] on div "[URL][DOMAIN_NAME]" at bounding box center [190, 407] width 168 height 13
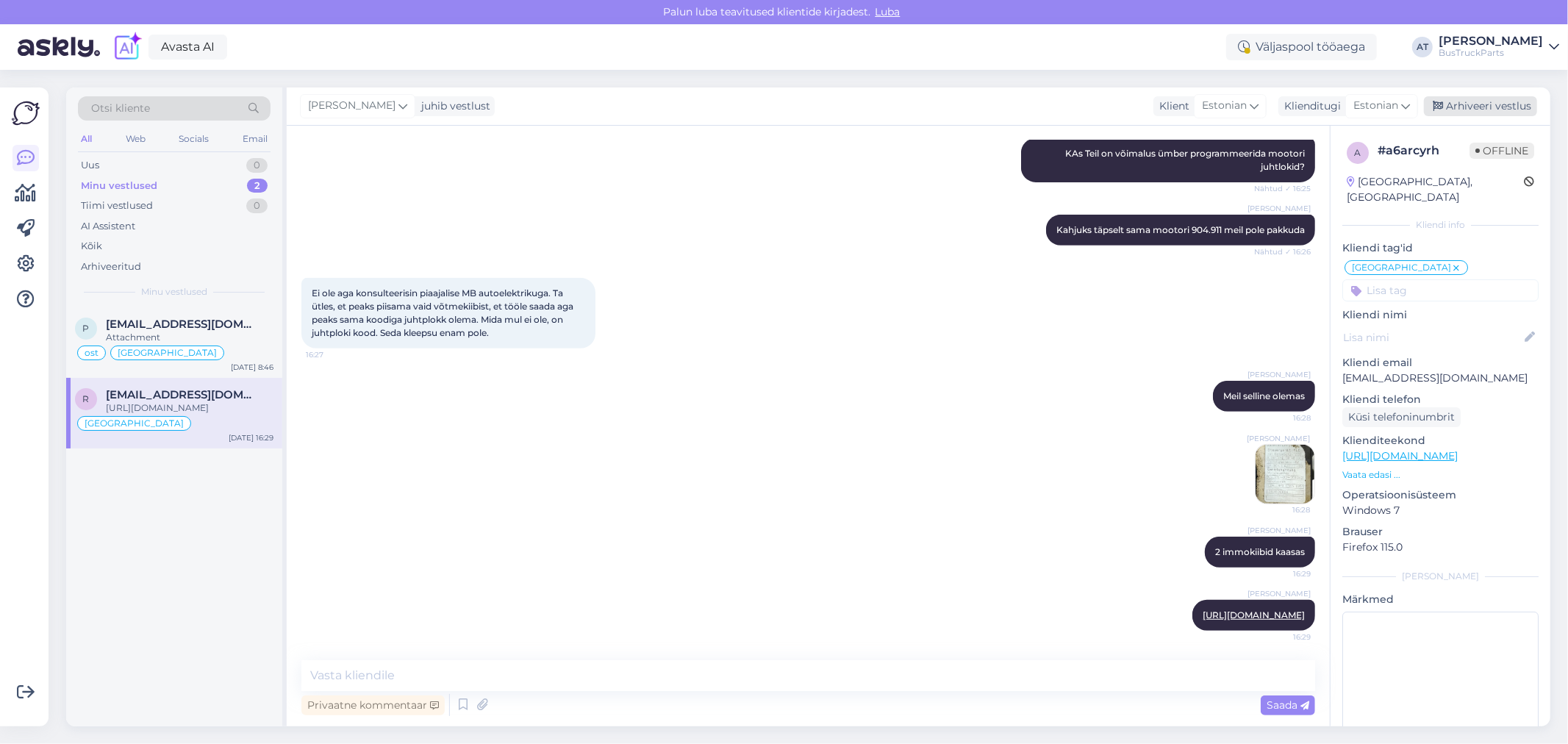
click at [1486, 108] on div "Arhiveeri vestlus" at bounding box center [1480, 106] width 113 height 20
